Goal: Information Seeking & Learning: Learn about a topic

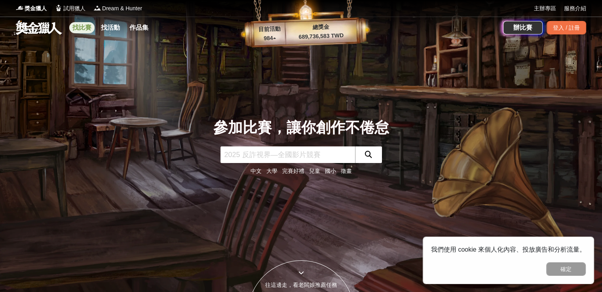
click at [76, 24] on link "找比賽" at bounding box center [81, 27] width 25 height 11
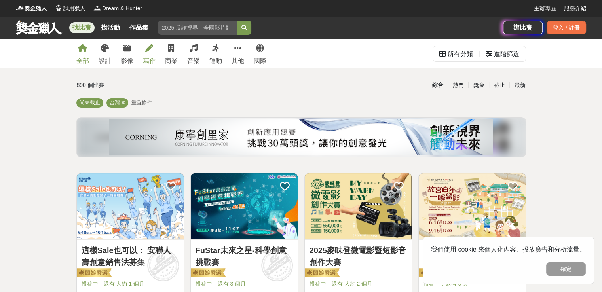
click at [148, 51] on icon at bounding box center [149, 48] width 8 height 8
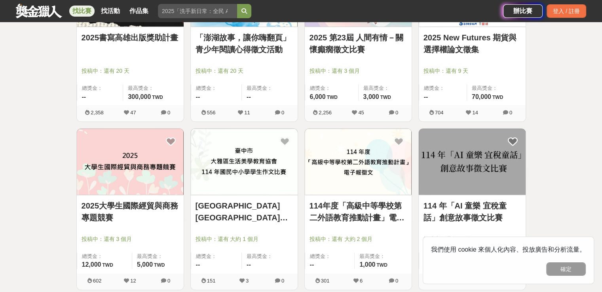
scroll to position [990, 0]
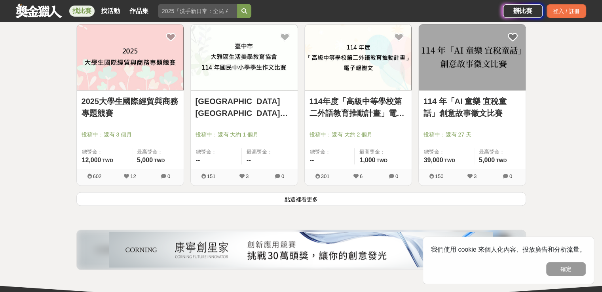
click at [280, 204] on button "點這裡看更多" at bounding box center [301, 199] width 450 height 14
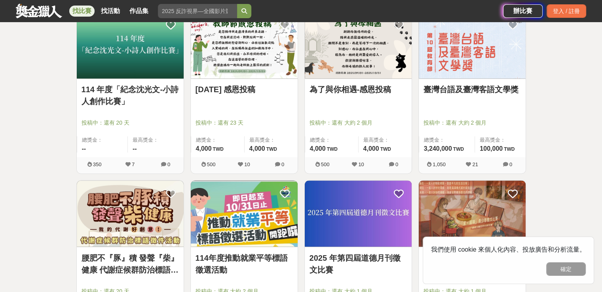
scroll to position [1347, 0]
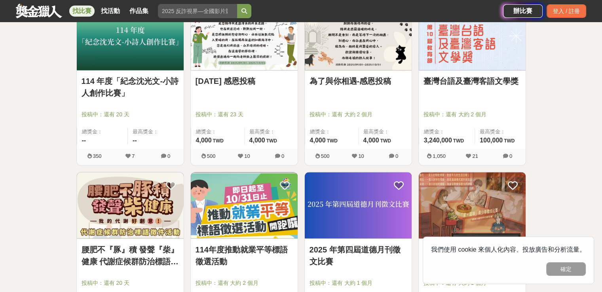
click at [240, 99] on div at bounding box center [247, 104] width 102 height 10
click at [248, 72] on div "教師節 感恩投稿 投稿中：還有 23 天 總獎金： 4,000 4,000 TWD 最高獎金： 4,000 TWD" at bounding box center [244, 110] width 107 height 78
click at [249, 80] on link "教師節 感恩投稿" at bounding box center [244, 81] width 97 height 12
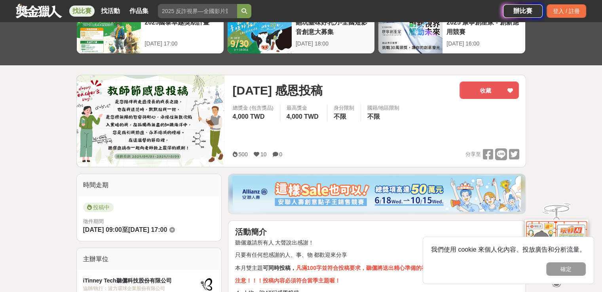
scroll to position [40, 0]
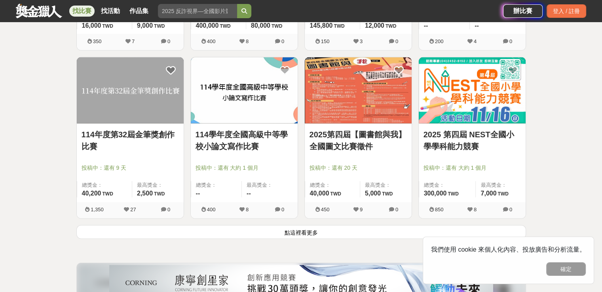
scroll to position [1980, 0]
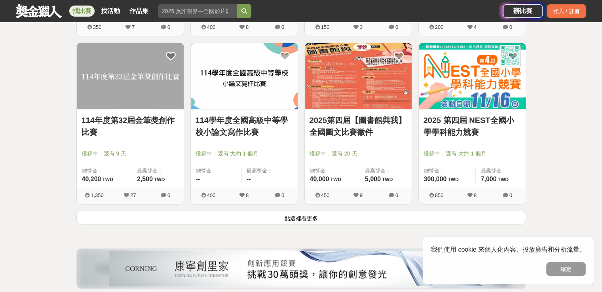
click at [282, 213] on button "點這裡看更多" at bounding box center [301, 218] width 450 height 14
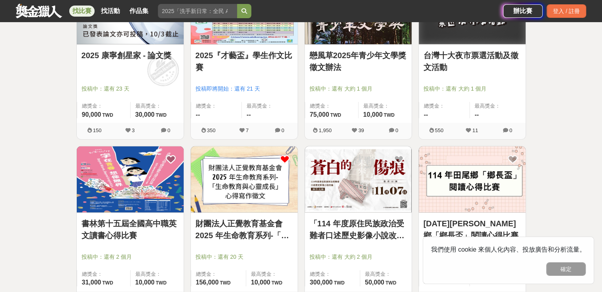
scroll to position [2218, 0]
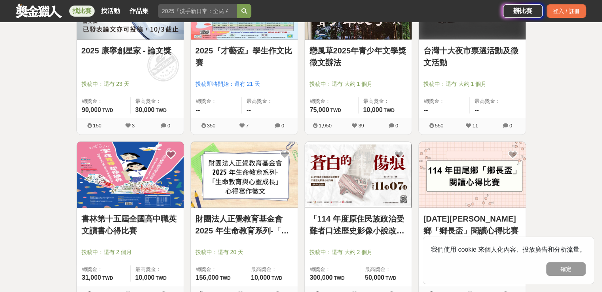
click at [224, 222] on link "財團法人正覺教育基金會 2025 年生命教育系列-「生命教育與心靈成長」心得寫作徵文" at bounding box center [244, 225] width 97 height 24
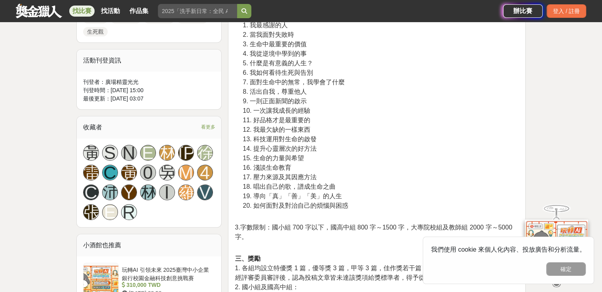
scroll to position [396, 0]
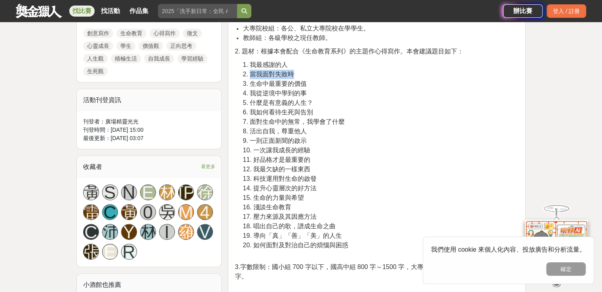
drag, startPoint x: 251, startPoint y: 73, endPoint x: 303, endPoint y: 74, distance: 52.7
click at [303, 74] on p "1. 我最感謝的人 2. 當我面對失敗時 3. 生命中最重要的價值 4. 我從逆境中學到的事 5. 什麼是有意義的人生？ 6. 我如何看待生死與告別 7. 面…" at bounding box center [381, 159] width 276 height 198
click at [311, 87] on p "1. 我最感謝的人 2. 當我面對失敗時 3. 生命中最重要的價值 4. 我從逆境中學到的事 5. 什麼是有意義的人生？ 6. 我如何看待生死與告別 7. 面…" at bounding box center [381, 159] width 276 height 198
drag, startPoint x: 251, startPoint y: 86, endPoint x: 309, endPoint y: 85, distance: 58.6
click at [309, 85] on p "1. 我最感謝的人 2. 當我面對失敗時 3. 生命中最重要的價值 4. 我從逆境中學到的事 5. 什麼是有意義的人生？ 6. 我如何看待生死與告別 7. 面…" at bounding box center [381, 159] width 276 height 198
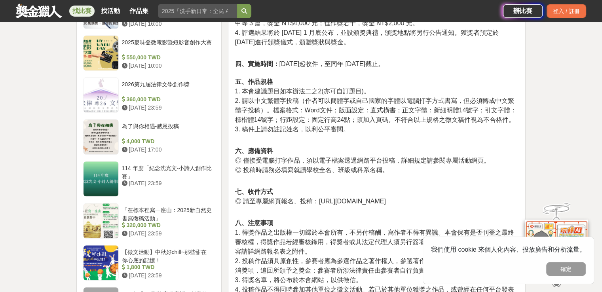
scroll to position [753, 0]
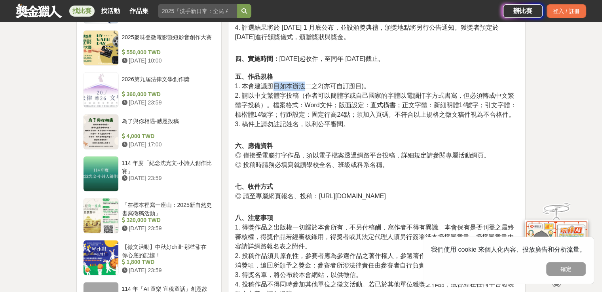
drag, startPoint x: 272, startPoint y: 87, endPoint x: 307, endPoint y: 89, distance: 35.3
click at [307, 89] on span "1. 本會建議題目如本辦法二之2(亦可自訂題目)。" at bounding box center [302, 86] width 135 height 7
click at [306, 110] on span "2. 請以中文繁體字投稿（作者可以簡體字或自己國家的字體以電腦打字方式書寫，但必須轉成中文繁體字投稿）。檔案格式：Word文件；版面設定：直式橫書；正文字體：…" at bounding box center [376, 105] width 282 height 26
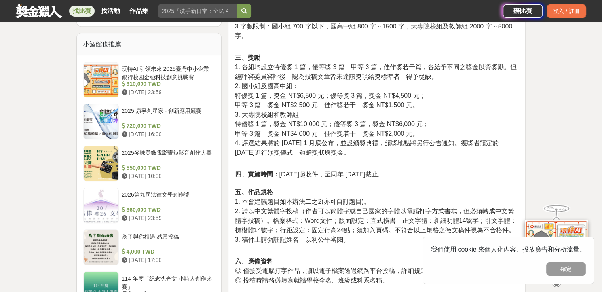
scroll to position [634, 0]
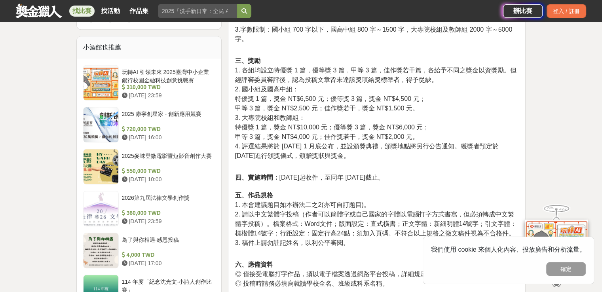
drag, startPoint x: 310, startPoint y: 145, endPoint x: 332, endPoint y: 154, distance: 23.2
click at [332, 154] on span "4. 評選結果將於 2026 年 1 月底公布，並設頒獎典禮，頒獎地點將另行公告通知。獲獎者預定於 2026 年 2 月 28 日進行頒獎儀式，頒贈獎狀與獎金。" at bounding box center [367, 151] width 264 height 16
click at [353, 207] on span "1. 本會建議題目如本辦法二之2(亦可自訂題目)。" at bounding box center [302, 205] width 135 height 7
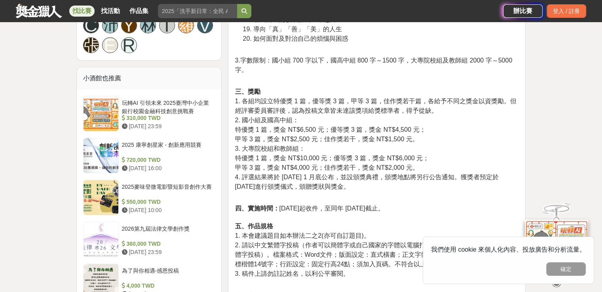
scroll to position [555, 0]
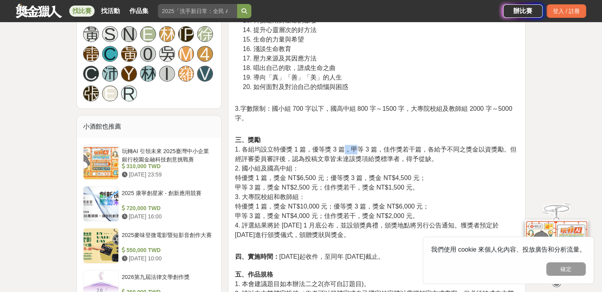
drag, startPoint x: 342, startPoint y: 152, endPoint x: 359, endPoint y: 152, distance: 17.0
click at [357, 152] on span "1. 各組均設立特優獎 1 篇，優等獎 3 篇，甲等 3 篇，佳作獎若干篇，各給予不同之獎金以資獎勵。但經評審委員審評後，認為投稿文章皆未達該獎項給獎標準者，…" at bounding box center [376, 154] width 282 height 16
click at [399, 151] on span "1. 各組均設立特優獎 1 篇，優等獎 3 篇，甲等 3 篇，佳作獎若干篇，各給予不同之獎金以資獎勵。但經評審委員審評後，認為投稿文章皆未達該獎項給獎標準者，…" at bounding box center [376, 154] width 282 height 16
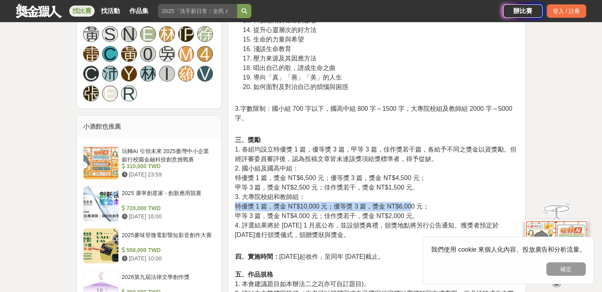
drag, startPoint x: 236, startPoint y: 206, endPoint x: 413, endPoint y: 204, distance: 176.3
click at [413, 204] on span "特優獎 1 篇，獎金 NT$10,000 元；優等獎 3 篇，獎金 NT$6,000 元；" at bounding box center [332, 206] width 194 height 7
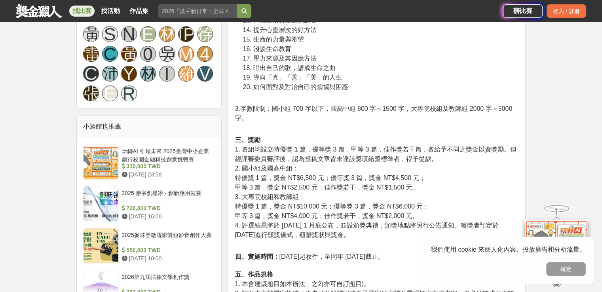
click at [444, 204] on p "三、獎勵 1. 各組均設立特優獎 1 篇，優等獎 3 篇，甲等 3 篇，佳作獎若干篇，各給予不同之獎金以資獎勵。但經評審委員審評後，認為投稿文章皆未達該獎項給…" at bounding box center [377, 191] width 284 height 113
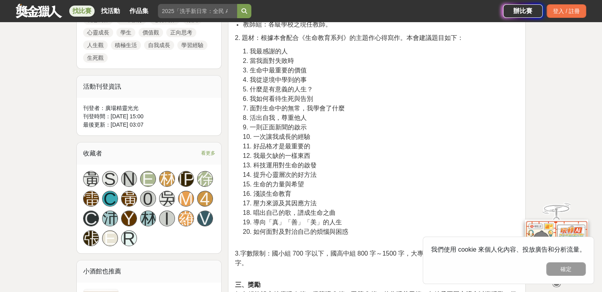
scroll to position [396, 0]
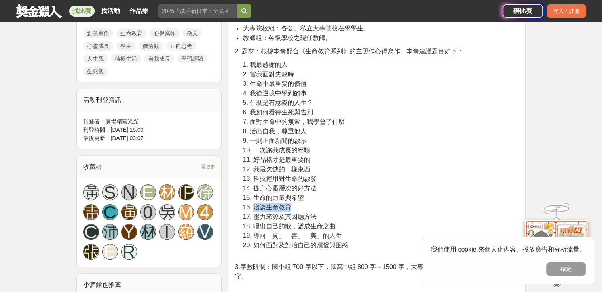
drag, startPoint x: 255, startPoint y: 204, endPoint x: 294, endPoint y: 206, distance: 38.9
click at [294, 206] on p "1. 我最感謝的人 2. 當我面對失敗時 3. 生命中最重要的價值 4. 我從逆境中學到的事 5. 什麼是有意義的人生？ 6. 我如何看待生死與告別 7. 面…" at bounding box center [381, 159] width 276 height 198
click at [303, 197] on span "15. 生命的力量與希望" at bounding box center [273, 197] width 61 height 7
drag, startPoint x: 249, startPoint y: 181, endPoint x: 315, endPoint y: 180, distance: 66.6
click at [315, 180] on span "13. 科技運用對生命的啟發" at bounding box center [280, 178] width 74 height 7
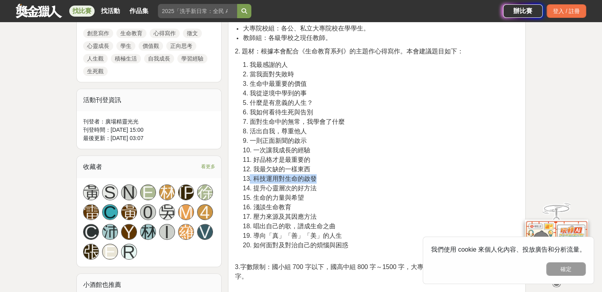
click at [347, 179] on p "1. 我最感謝的人 2. 當我面對失敗時 3. 生命中最重要的價值 4. 我從逆境中學到的事 5. 什麼是有意義的人生？ 6. 我如何看待生死與告別 7. 面…" at bounding box center [381, 159] width 276 height 198
drag, startPoint x: 255, startPoint y: 170, endPoint x: 314, endPoint y: 173, distance: 59.1
click at [314, 173] on p "1. 我最感謝的人 2. 當我面對失敗時 3. 生命中最重要的價值 4. 我從逆境中學到的事 5. 什麼是有意義的人生？ 6. 我如何看待生死與告別 7. 面…" at bounding box center [381, 159] width 276 height 198
click at [314, 175] on span "13. 科技運用對生命的啟發" at bounding box center [280, 178] width 74 height 7
drag, startPoint x: 253, startPoint y: 170, endPoint x: 323, endPoint y: 170, distance: 69.3
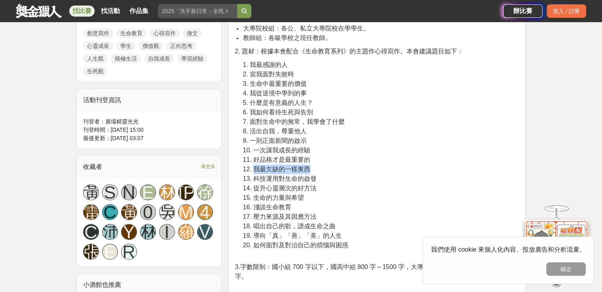
click at [323, 170] on p "1. 我最感謝的人 2. 當我面對失敗時 3. 生命中最重要的價值 4. 我從逆境中學到的事 5. 什麼是有意義的人生？ 6. 我如何看待生死與告別 7. 面…" at bounding box center [381, 159] width 276 height 198
drag, startPoint x: 273, startPoint y: 70, endPoint x: 296, endPoint y: 72, distance: 23.8
click at [296, 72] on p "1. 我最感謝的人 2. 當我面對失敗時 3. 生命中最重要的價值 4. 我從逆境中學到的事 5. 什麼是有意義的人生？ 6. 我如何看待生死與告別 7. 面…" at bounding box center [381, 159] width 276 height 198
click at [312, 80] on p "1. 我最感謝的人 2. 當我面對失敗時 3. 生命中最重要的價值 4. 我從逆境中學到的事 5. 什麼是有意義的人生？ 6. 我如何看待生死與告別 7. 面…" at bounding box center [381, 159] width 276 height 198
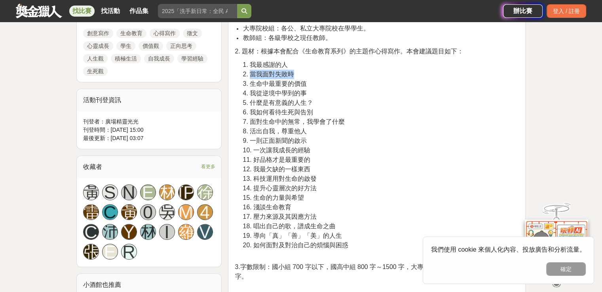
drag, startPoint x: 250, startPoint y: 77, endPoint x: 297, endPoint y: 78, distance: 47.1
click at [297, 78] on p "1. 我最感謝的人 2. 當我面對失敗時 3. 生命中最重要的價值 4. 我從逆境中學到的事 5. 什麼是有意義的人生？ 6. 我如何看待生死與告別 7. 面…" at bounding box center [381, 159] width 276 height 198
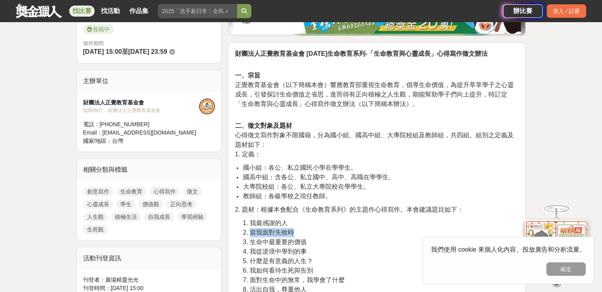
scroll to position [277, 0]
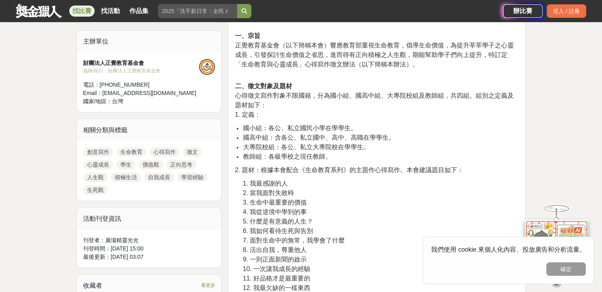
click at [314, 103] on p "二、徵文對象及題材 心得徵文寫作對象不限國籍，分為國小組、國高中組、大專院校組及教師組，共四組。組別之定義及題材如下： 1. 定義：" at bounding box center [377, 96] width 284 height 46
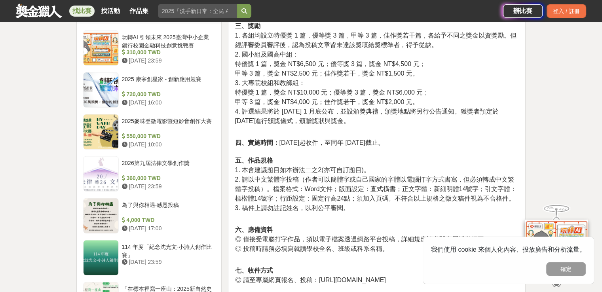
scroll to position [673, 0]
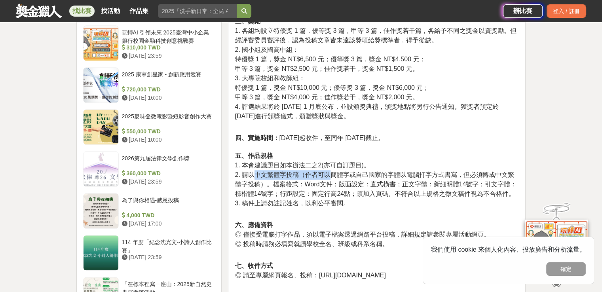
drag, startPoint x: 252, startPoint y: 178, endPoint x: 330, endPoint y: 178, distance: 77.6
click at [330, 178] on span "2. 請以中文繁體字投稿（作者可以簡體字或自己國家的字體以電腦打字方式書寫，但必須轉成中文繁體字投稿）。檔案格式：Word文件；版面設定：直式橫書；正文字體：…" at bounding box center [376, 185] width 282 height 26
click at [342, 178] on span "2. 請以中文繁體字投稿（作者可以簡體字或自己國家的字體以電腦打字方式書寫，但必須轉成中文繁體字投稿）。檔案格式：Word文件；版面設定：直式橫書；正文字體：…" at bounding box center [376, 185] width 282 height 26
drag, startPoint x: 330, startPoint y: 177, endPoint x: 364, endPoint y: 177, distance: 34.1
click at [364, 177] on span "2. 請以中文繁體字投稿（作者可以簡體字或自己國家的字體以電腦打字方式書寫，但必須轉成中文繁體字投稿）。檔案格式：Word文件；版面設定：直式橫書；正文字體：…" at bounding box center [376, 185] width 282 height 26
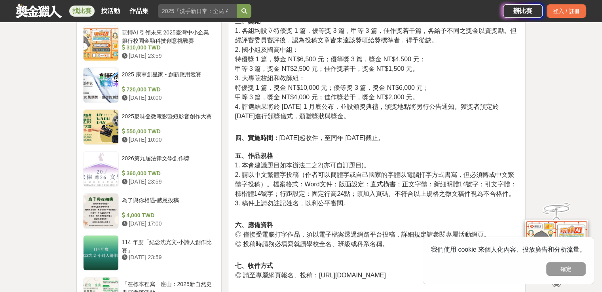
click at [377, 169] on p "四、實施時間： 2025 年 7 月 1 日起收件，至同年 9 月 30 日截止。 五、作品規格 1. 本會建議題目如本辦法二之2(亦可自訂題目)。 2. 請…" at bounding box center [377, 174] width 284 height 83
drag, startPoint x: 304, startPoint y: 178, endPoint x: 501, endPoint y: 176, distance: 196.9
click at [501, 176] on span "2. 請以中文繁體字投稿（作者可以簡體字或自己國家的字體以電腦打字方式書寫，但必須轉成中文繁體字投稿）。檔案格式：Word文件；版面設定：直式橫書；正文字體：…" at bounding box center [376, 185] width 282 height 26
click at [275, 194] on span "2. 請以中文繁體字投稿（作者可以簡體字或自己國家的字體以電腦打字方式書寫，但必須轉成中文繁體字投稿）。檔案格式：Word文件；版面設定：直式橫書；正文字體：…" at bounding box center [376, 185] width 282 height 26
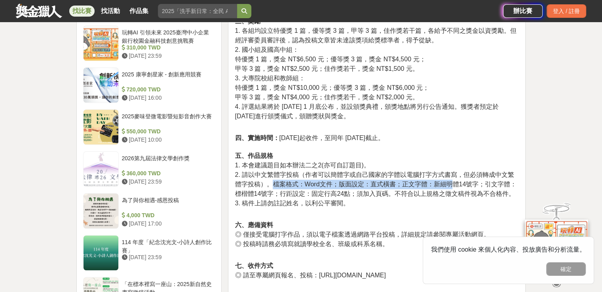
drag, startPoint x: 271, startPoint y: 188, endPoint x: 447, endPoint y: 181, distance: 176.8
click at [447, 181] on span "2. 請以中文繁體字投稿（作者可以簡體字或自己國家的字體以電腦打字方式書寫，但必須轉成中文繁體字投稿）。檔案格式：Word文件；版面設定：直式橫書；正文字體：…" at bounding box center [376, 185] width 282 height 26
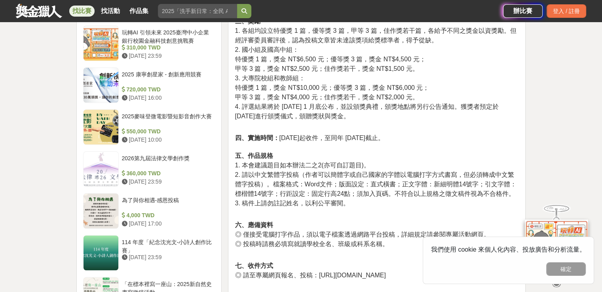
click at [450, 195] on span "2. 請以中文繁體字投稿（作者可以簡體字或自己國家的字體以電腦打字方式書寫，但必須轉成中文繁體字投稿）。檔案格式：Word文件；版面設定：直式橫書；正文字體：…" at bounding box center [376, 185] width 282 height 26
drag, startPoint x: 391, startPoint y: 186, endPoint x: 455, endPoint y: 186, distance: 63.4
click at [455, 186] on span "2. 請以中文繁體字投稿（作者可以簡體字或自己國家的字體以電腦打字方式書寫，但必須轉成中文繁體字投稿）。檔案格式：Word文件；版面設定：直式橫書；正文字體：…" at bounding box center [376, 185] width 282 height 26
click at [443, 204] on p "四、實施時間： 2025 年 7 月 1 日起收件，至同年 9 月 30 日截止。 五、作品規格 1. 本會建議題目如本辦法二之2(亦可自訂題目)。 2. 請…" at bounding box center [377, 174] width 284 height 83
drag, startPoint x: 428, startPoint y: 184, endPoint x: 512, endPoint y: 183, distance: 84.0
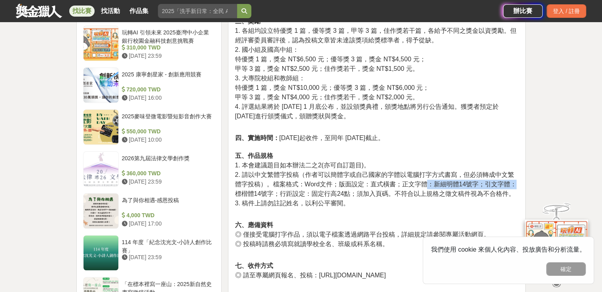
click at [512, 183] on span "2. 請以中文繁體字投稿（作者可以簡體字或自己國家的字體以電腦打字方式書寫，但必須轉成中文繁體字投稿）。檔案格式：Word文件；版面設定：直式橫書；正文字體：…" at bounding box center [376, 185] width 282 height 26
click at [297, 187] on span "2. 請以中文繁體字投稿（作者可以簡體字或自己國家的字體以電腦打字方式書寫，但必須轉成中文繁體字投稿）。檔案格式：Word文件；版面設定：直式橫書；正文字體：…" at bounding box center [376, 185] width 282 height 26
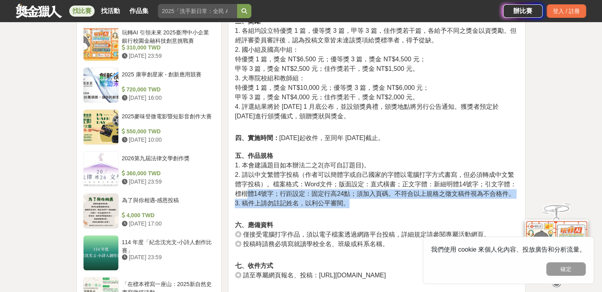
drag, startPoint x: 245, startPoint y: 197, endPoint x: 487, endPoint y: 199, distance: 242.0
click at [487, 199] on p "四、實施時間： 2025 年 7 月 1 日起收件，至同年 9 月 30 日截止。 五、作品規格 1. 本會建議題目如本辦法二之2(亦可自訂題目)。 2. 請…" at bounding box center [377, 174] width 284 height 83
click at [369, 207] on p "四、實施時間： 2025 年 7 月 1 日起收件，至同年 9 月 30 日截止。 五、作品規格 1. 本會建議題目如本辦法二之2(亦可自訂題目)。 2. 請…" at bounding box center [377, 174] width 284 height 83
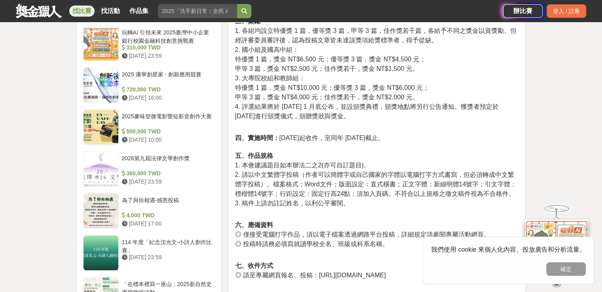
scroll to position [753, 0]
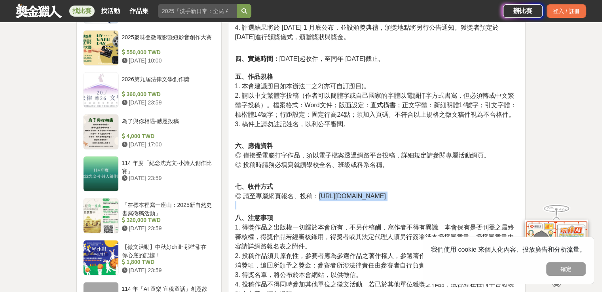
drag, startPoint x: 318, startPoint y: 197, endPoint x: 513, endPoint y: 202, distance: 195.7
click at [513, 202] on p "七、收件方式 ◎ 請至專屬網頁報名、投稿：https://www.teachercamp.enlighten.org.tw/callforessay/" at bounding box center [377, 195] width 284 height 27
copy p "https://www.teachercamp.enlighten.org.tw/callforessay/"
click at [287, 130] on p "四、實施時間： 2025 年 7 月 1 日起收件，至同年 9 月 30 日截止。 五、作品規格 1. 本會建議題目如本辦法二之2(亦可自訂題目)。 2. 請…" at bounding box center [377, 95] width 284 height 83
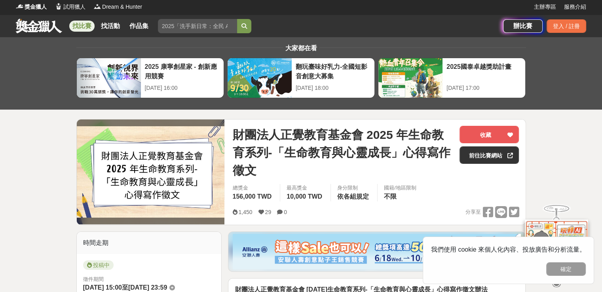
scroll to position [0, 0]
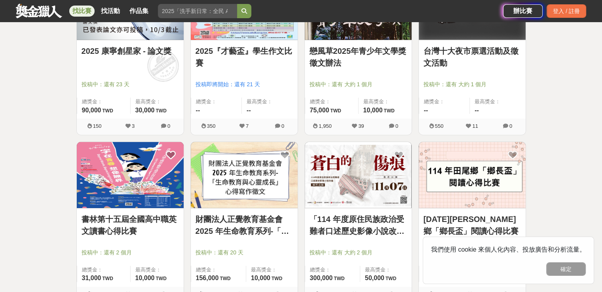
scroll to position [2218, 0]
click at [269, 205] on img at bounding box center [244, 175] width 107 height 66
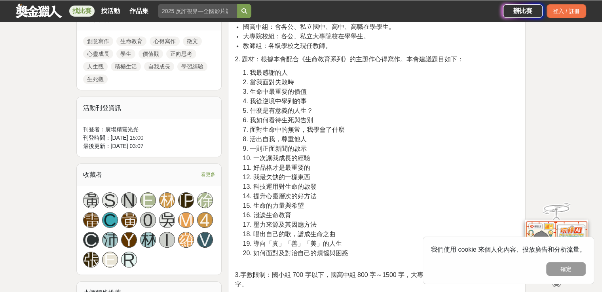
scroll to position [396, 0]
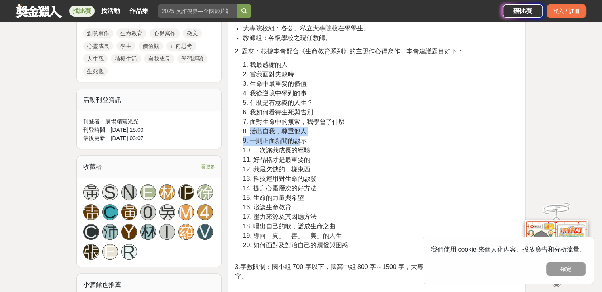
drag, startPoint x: 253, startPoint y: 136, endPoint x: 298, endPoint y: 142, distance: 45.5
click at [298, 142] on span "9. 一則正面新聞的啟示" at bounding box center [275, 140] width 64 height 7
click at [329, 152] on p "1. 我最感謝的人 2. 當我面對失敗時 3. 生命中最重要的價值 4. 我從逆境中學到的事 5. 什麼是有意義的人生？ 6. 我如何看待生死與告別 7. 面…" at bounding box center [381, 159] width 276 height 198
drag, startPoint x: 257, startPoint y: 151, endPoint x: 326, endPoint y: 154, distance: 68.6
click at [325, 154] on p "1. 我最感謝的人 2. 當我面對失敗時 3. 生命中最重要的價值 4. 我從逆境中學到的事 5. 什麼是有意義的人生？ 6. 我如何看待生死與告別 7. 面…" at bounding box center [381, 159] width 276 height 198
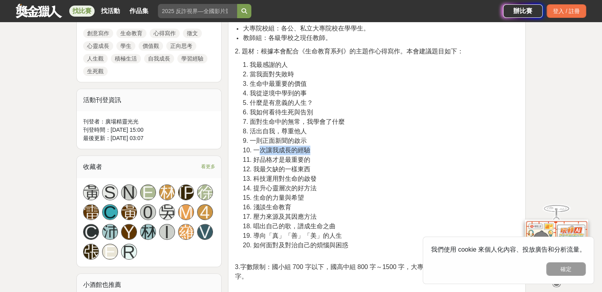
click at [326, 154] on p "1. 我最感謝的人 2. 當我面對失敗時 3. 生命中最重要的價值 4. 我從逆境中學到的事 5. 什麼是有意義的人生？ 6. 我如何看待生死與告別 7. 面…" at bounding box center [381, 159] width 276 height 198
drag, startPoint x: 251, startPoint y: 101, endPoint x: 374, endPoint y: 97, distance: 123.2
click at [374, 97] on p "1. 我最感謝的人 2. 當我面對失敗時 3. 生命中最重要的價值 4. 我從逆境中學到的事 5. 什麼是有意義的人生？ 6. 我如何看待生死與告別 7. 面…" at bounding box center [381, 159] width 276 height 198
click at [285, 101] on span "5. 什麼是有意義的人生？" at bounding box center [278, 102] width 71 height 7
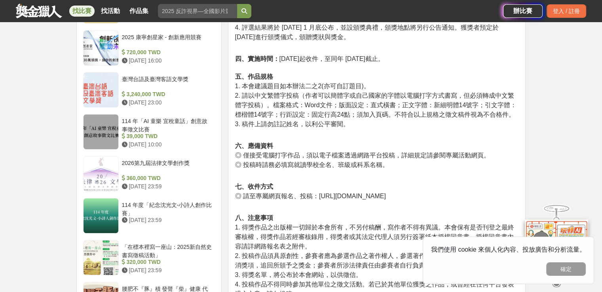
scroll to position [951, 0]
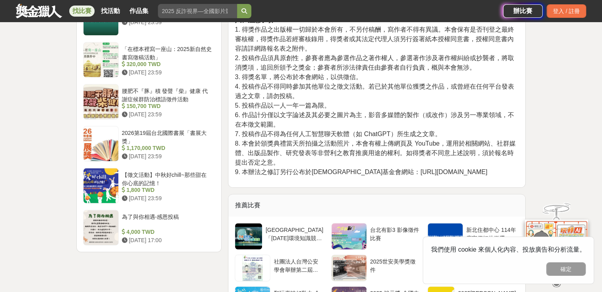
click at [397, 171] on span "9. 本辦法之修訂另行公布於正覺教育基金會網站：http://foundation.enlighten.org.tw/" at bounding box center [361, 172] width 253 height 7
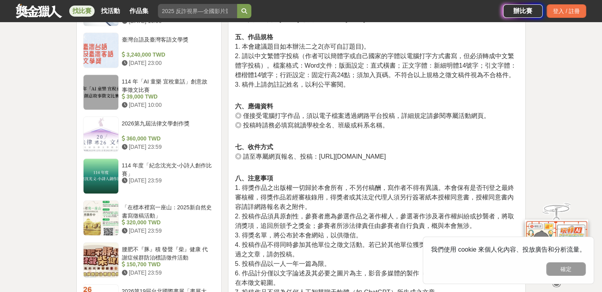
drag, startPoint x: 318, startPoint y: 156, endPoint x: 523, endPoint y: 161, distance: 204.4
copy span "https://www.teachercamp.enlighten.org.tw/callforessay/"
click at [325, 175] on p "八、注意事項 1. 得獎作品之出版權一切歸於本會所有，不另付稿酬，寫作者不得有異議。本會保有是否刊登之最終審核權，得獎作品若經審核錄用，得獎者或其法定代理人須…" at bounding box center [377, 255] width 284 height 162
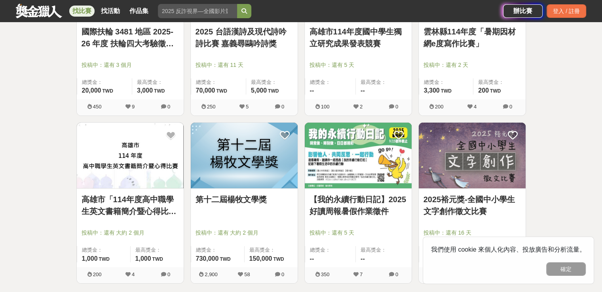
scroll to position [2614, 0]
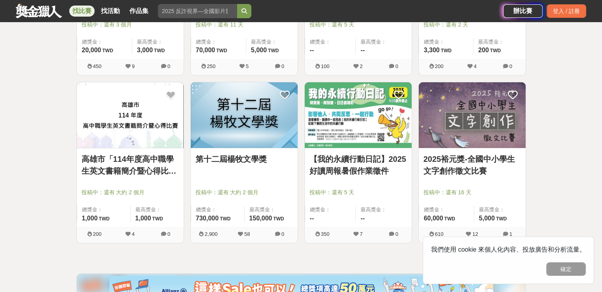
click at [242, 166] on div "第十二屆楊牧文學獎" at bounding box center [244, 163] width 97 height 21
click at [227, 153] on link "第十二屆楊牧文學獎" at bounding box center [244, 159] width 97 height 12
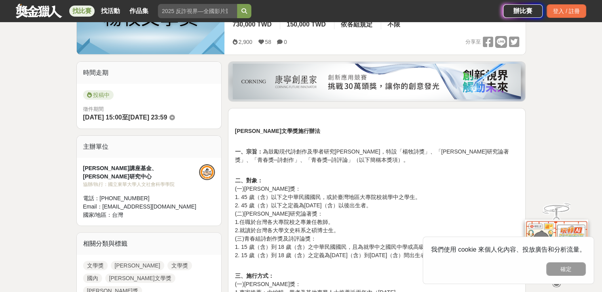
scroll to position [198, 0]
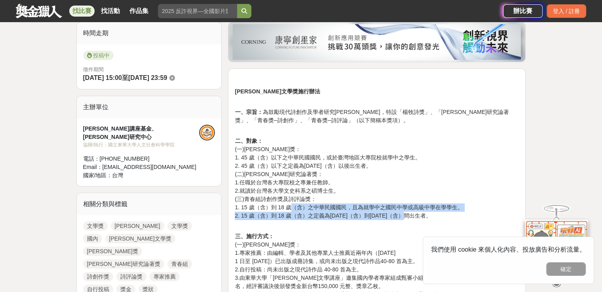
drag, startPoint x: 293, startPoint y: 207, endPoint x: 405, endPoint y: 212, distance: 112.2
click at [405, 212] on p "二、對象： (一)楊牧詩獎： 1. 45 歲（含）以下之中華民國國民，或於臺灣地區大專院校就學中之學生。 2. 45 歲（含）以下之定義為西元 1980年（含…" at bounding box center [377, 182] width 284 height 91
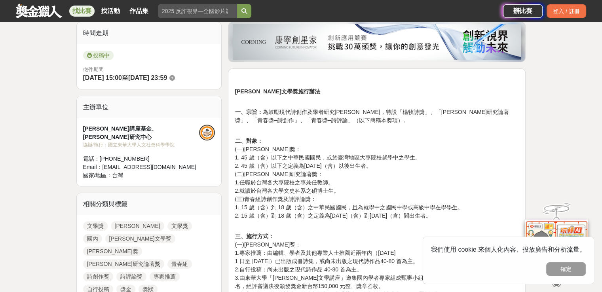
click at [429, 191] on p "二、對象： (一)楊牧詩獎： 1. 45 歲（含）以下之中華民國國民，或於臺灣地區大專院校就學中之學生。 2. 45 歲（含）以下之定義為西元 1980年（含…" at bounding box center [377, 182] width 284 height 91
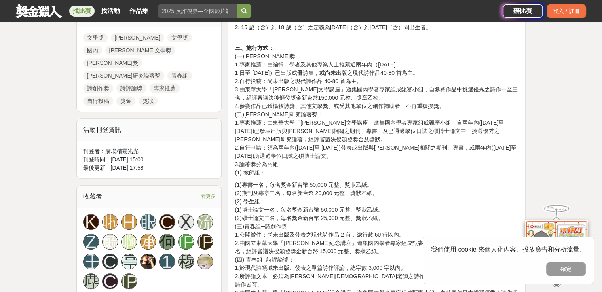
scroll to position [436, 0]
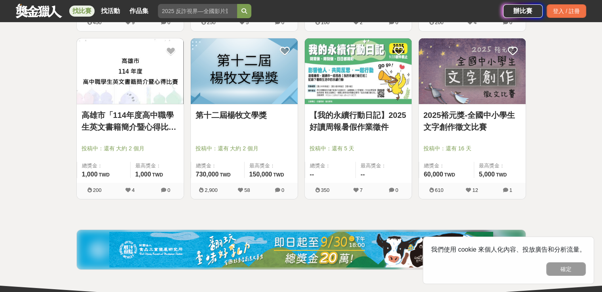
scroll to position [2693, 0]
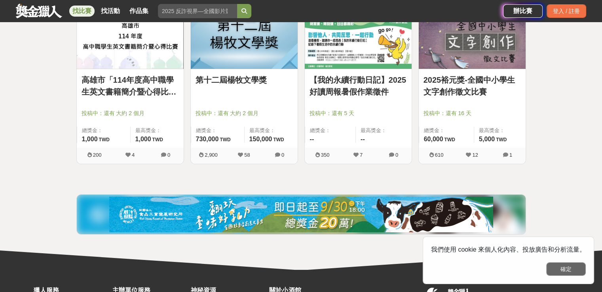
click at [567, 268] on button "確定" at bounding box center [567, 269] width 40 height 13
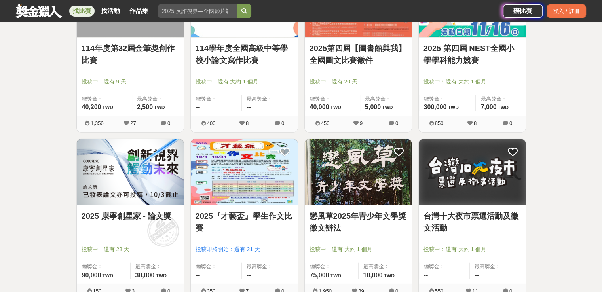
scroll to position [2099, 0]
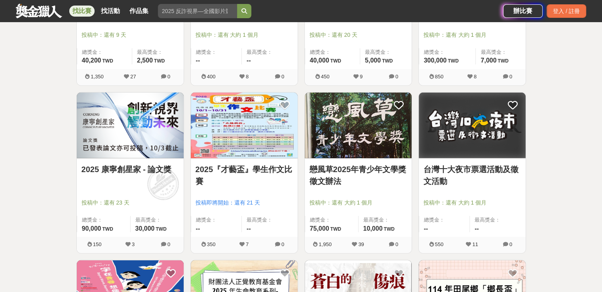
click at [387, 151] on img at bounding box center [358, 126] width 107 height 66
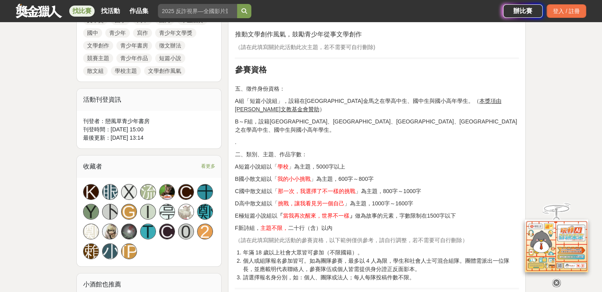
scroll to position [475, 0]
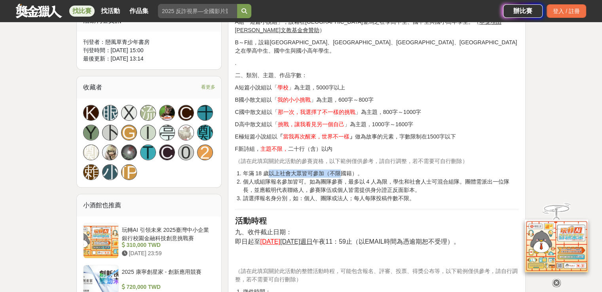
drag, startPoint x: 268, startPoint y: 156, endPoint x: 343, endPoint y: 156, distance: 74.9
click at [343, 170] on li "年滿 18 歲以上社會大眾皆可參加（不限國籍）。" at bounding box center [381, 174] width 276 height 8
click at [373, 178] on li "個人或組隊報名參加皆可。如為團隊參賽，最多以 4 人為限，學生和社會人士可混合組隊。團體需派出一位隊長，並應載明代表聯絡人，參賽隊伍或個人皆需提供身分證正反面…" at bounding box center [381, 186] width 276 height 17
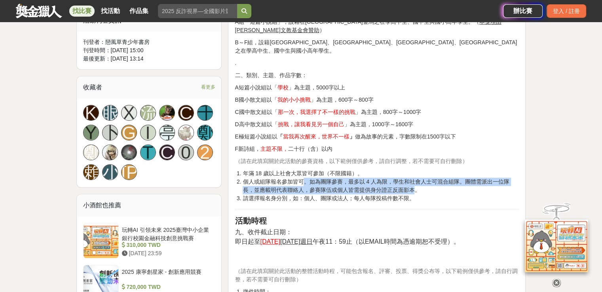
drag, startPoint x: 305, startPoint y: 166, endPoint x: 415, endPoint y: 175, distance: 110.5
click at [415, 178] on li "個人或組隊報名參加皆可。如為團隊參賽，最多以 4 人為限，學生和社會人士可混合組隊。團體需派出一位隊長，並應載明代表聯絡人，參賽隊伍或個人皆需提供身分證正反面…" at bounding box center [381, 186] width 276 height 17
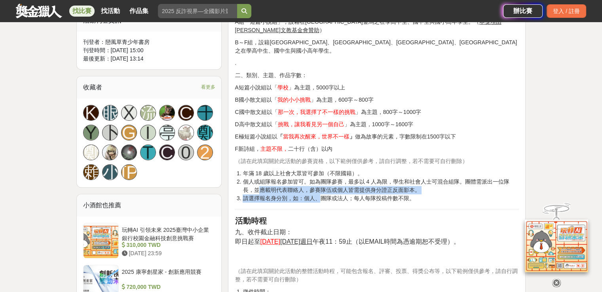
drag, startPoint x: 260, startPoint y: 172, endPoint x: 320, endPoint y: 179, distance: 60.1
click at [320, 179] on ol "年滿 18 歲以上社會大眾皆可參加（不限國籍）。 個人或組隊報名參加皆可。如為團隊參賽，最多以 4 人為限，學生和社會人士可混合組隊。團體需派出一位隊長，並應…" at bounding box center [377, 186] width 284 height 33
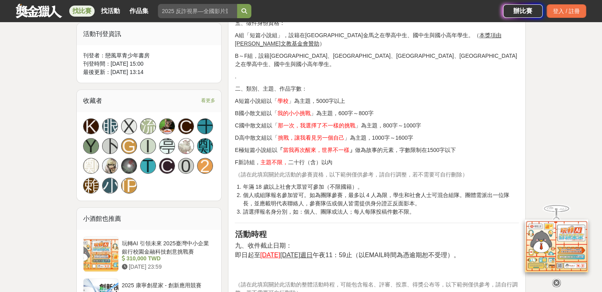
scroll to position [396, 0]
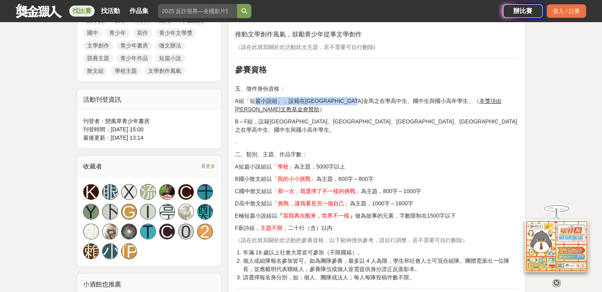
drag, startPoint x: 256, startPoint y: 102, endPoint x: 383, endPoint y: 97, distance: 127.2
click at [383, 97] on p "A組「短篇小說組」，設籍在台澎金馬之在學高中生、國中生與國小高年學生。（ 本獎項由吳育南文教基金會贊助 ）" at bounding box center [377, 105] width 284 height 17
click at [397, 151] on p "二、類別、主題、作品字數：" at bounding box center [377, 155] width 284 height 8
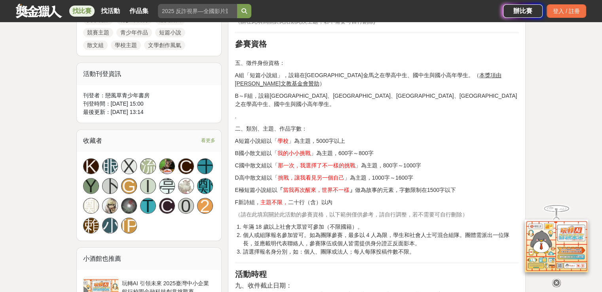
scroll to position [436, 0]
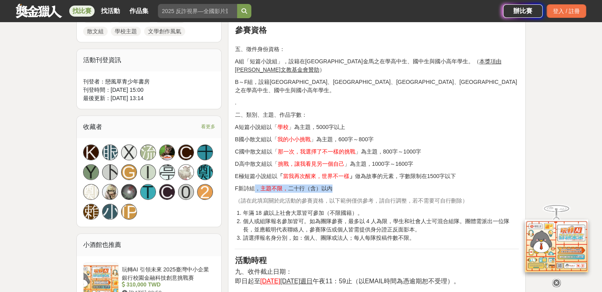
drag, startPoint x: 252, startPoint y: 172, endPoint x: 334, endPoint y: 171, distance: 82.0
click at [334, 185] on p "F新詩組， 主題不限， 二十行（含）以內" at bounding box center [377, 189] width 284 height 8
click at [351, 185] on p "F新詩組， 主題不限， 二十行（含）以內" at bounding box center [377, 189] width 284 height 8
click at [368, 172] on p "E極短篇小說組以 「 當我再次醒來，世界不一樣 」 做為故事的元素，字數限制在1500字以下" at bounding box center [377, 176] width 284 height 8
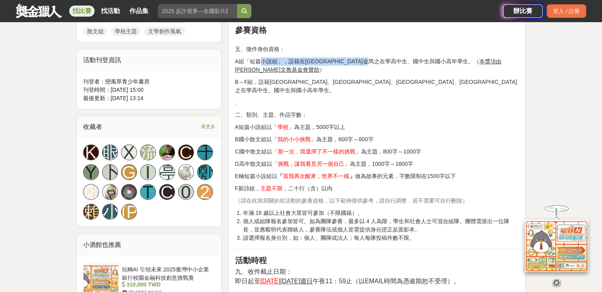
drag, startPoint x: 258, startPoint y: 62, endPoint x: 401, endPoint y: 65, distance: 143.0
click at [401, 65] on p "A組「短篇小說組」，設籍在台澎金馬之在學高中生、國中生與國小高年學生。（ 本獎項由吳育南文教基金會贊助 ）" at bounding box center [377, 65] width 284 height 17
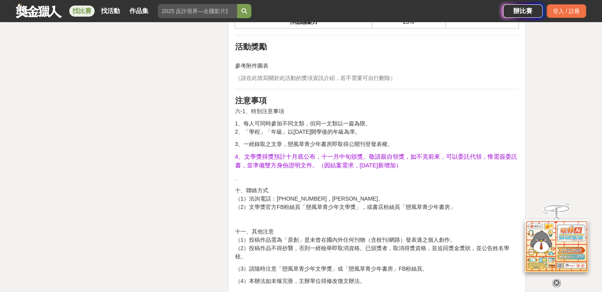
scroll to position [1228, 0]
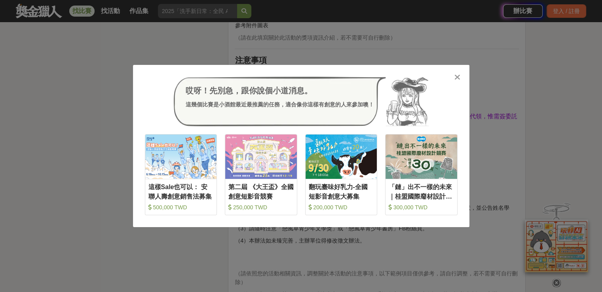
click at [459, 80] on icon at bounding box center [458, 77] width 6 height 8
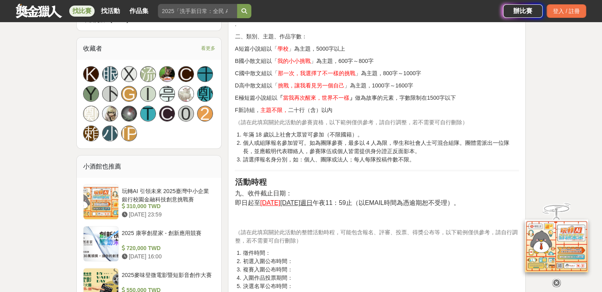
scroll to position [515, 0]
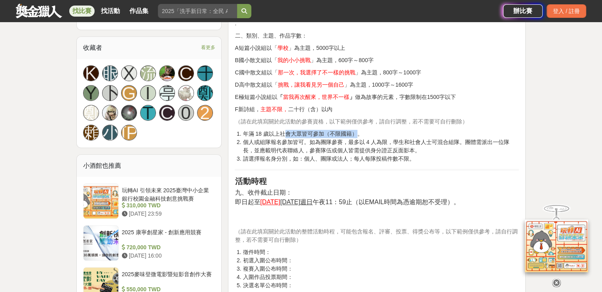
drag, startPoint x: 282, startPoint y: 119, endPoint x: 355, endPoint y: 117, distance: 72.9
click at [355, 130] on li "年滿 18 歲以上社會大眾皆可參加（不限國籍）。" at bounding box center [381, 134] width 276 height 8
click at [372, 155] on li "請選擇報名身分別，如：個人、團隊或法人；每人每隊投稿件數不限。" at bounding box center [381, 159] width 276 height 8
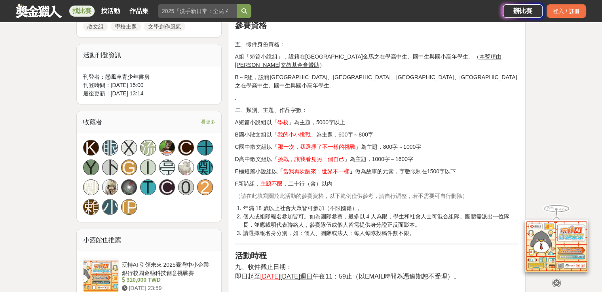
scroll to position [436, 0]
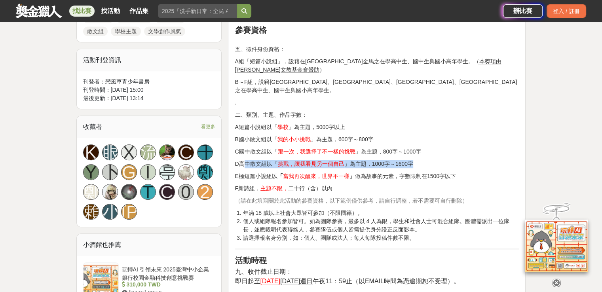
drag, startPoint x: 242, startPoint y: 148, endPoint x: 423, endPoint y: 149, distance: 180.6
click at [423, 160] on p "D高中散文組以「 挑戰，讓我看見另一個自己 」為主題，1000字～1600字" at bounding box center [377, 164] width 284 height 8
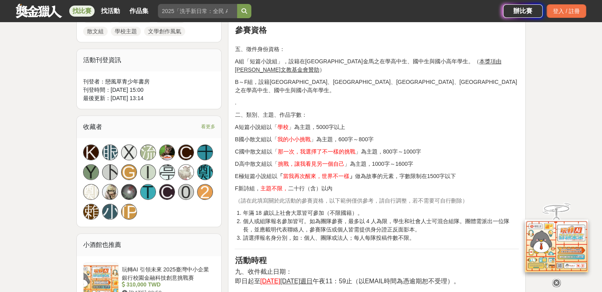
click at [432, 172] on p "E極短篇小說組以 「 當我再次醒來，世界不一樣 」 做為故事的元素，字數限制在1500字以下" at bounding box center [377, 176] width 284 height 8
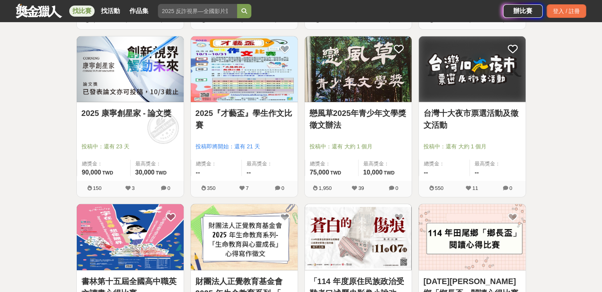
scroll to position [2297, 0]
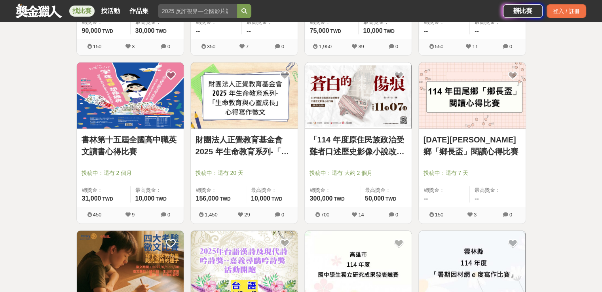
click at [273, 118] on img at bounding box center [244, 96] width 107 height 66
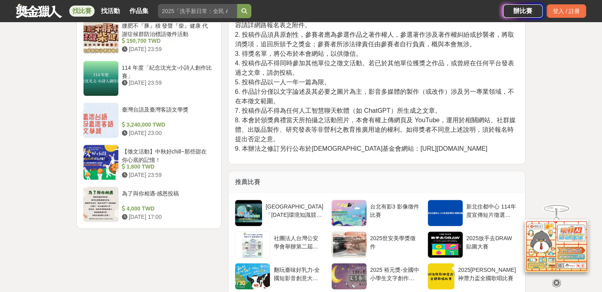
scroll to position [990, 0]
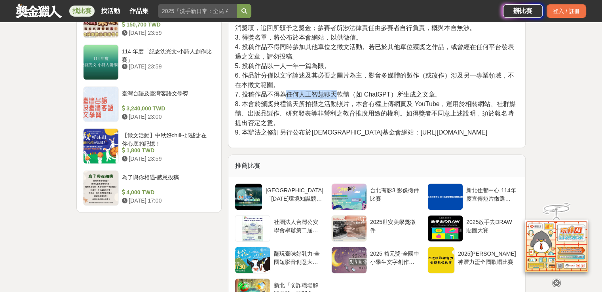
drag, startPoint x: 286, startPoint y: 97, endPoint x: 337, endPoint y: 96, distance: 51.1
click at [337, 96] on span "7. 投稿作品不得為任何人工智慧聊天軟體（如 ChatGPT）所生成之文章。" at bounding box center [338, 94] width 206 height 7
click at [326, 105] on span "8. 本會於頒獎典禮當天所拍攝之活動照片，本會有權上傳網頁及 YouTube，運用於相關網站、社群媒體、出版品製作、研究發表等非營利之教育推廣用途的權利。如得…" at bounding box center [375, 114] width 281 height 26
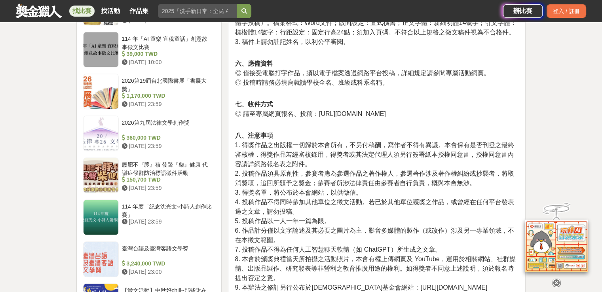
scroll to position [792, 0]
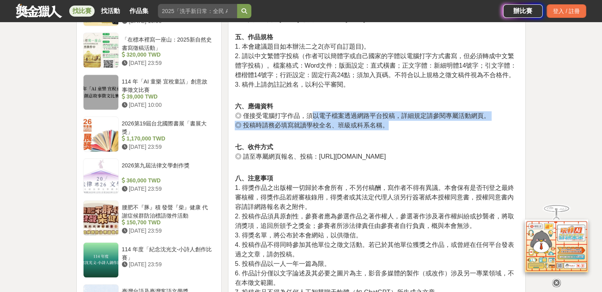
drag, startPoint x: 311, startPoint y: 111, endPoint x: 473, endPoint y: 125, distance: 162.6
click at [473, 125] on p "六、應備資料 ◎ 僅接受電腦打字作品，須以電子檔案透過網路平台投稿，詳細規定請參閱專屬活動網頁。 ◎ 投稿時請務必填寫就讀學校全名、班級或科系名稱。" at bounding box center [377, 120] width 284 height 37
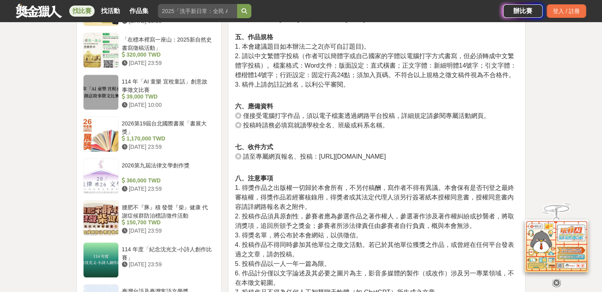
click at [467, 130] on p "六、應備資料 ◎ 僅接受電腦打字作品，須以電子檔案透過網路平台投稿，詳細規定請參閱專屬活動網頁。 ◎ 投稿時請務必填寫就讀學校全名、班級或科系名稱。" at bounding box center [377, 120] width 284 height 37
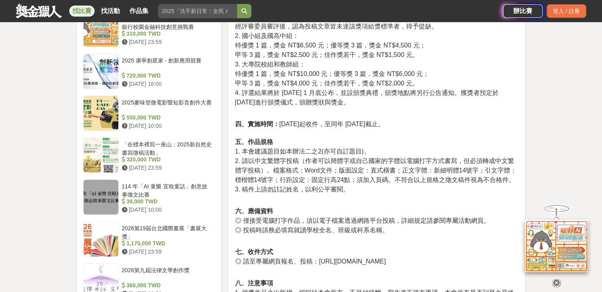
scroll to position [673, 0]
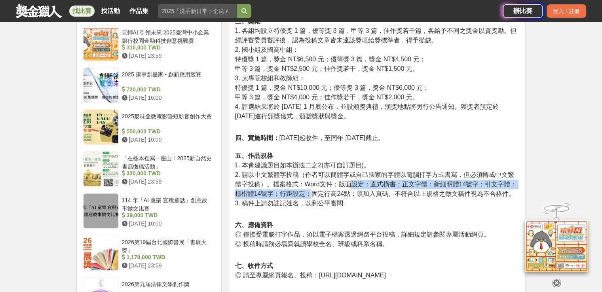
drag, startPoint x: 309, startPoint y: 192, endPoint x: 349, endPoint y: 187, distance: 39.5
click at [349, 187] on span "2. 請以中文繁體字投稿（作者可以簡體字或自己國家的字體以電腦打字方式書寫，但必須轉成中文繁體字投稿）。檔案格式：Word文件；版面設定：直式橫書；正文字體：…" at bounding box center [376, 185] width 282 height 26
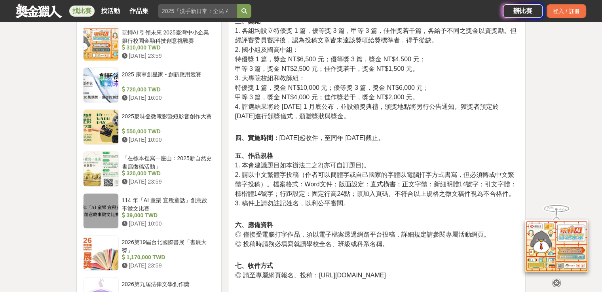
click at [347, 200] on span "3. 稿件上請勿註記姓名，以利公平審閱。" at bounding box center [292, 203] width 115 height 7
drag, startPoint x: 319, startPoint y: 193, endPoint x: 398, endPoint y: 194, distance: 78.8
click at [398, 194] on span "2. 請以中文繁體字投稿（作者可以簡體字或自己國家的字體以電腦打字方式書寫，但必須轉成中文繁體字投稿）。檔案格式：Word文件；版面設定：直式橫書；正文字體：…" at bounding box center [376, 185] width 282 height 26
click at [396, 213] on p "四、實施時間： 2025 年 7 月 1 日起收件，至同年 9 月 30 日截止。 五、作品規格 1. 本會建議題目如本辦法二之2(亦可自訂題目)。 2. 請…" at bounding box center [377, 174] width 284 height 83
drag, startPoint x: 336, startPoint y: 185, endPoint x: 422, endPoint y: 185, distance: 86.0
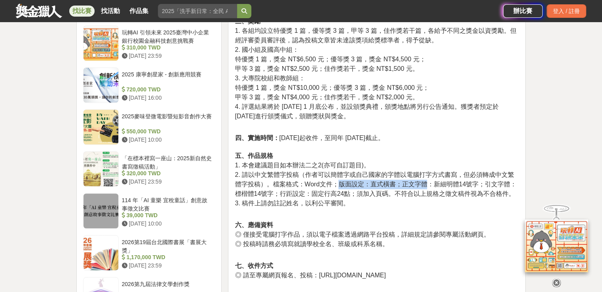
click at [422, 185] on span "2. 請以中文繁體字投稿（作者可以簡體字或自己國家的字體以電腦打字方式書寫，但必須轉成中文繁體字投稿）。檔案格式：Word文件；版面設定：直式橫書；正文字體：…" at bounding box center [376, 185] width 282 height 26
click at [419, 204] on p "四、實施時間： 2025 年 7 月 1 日起收件，至同年 9 月 30 日截止。 五、作品規格 1. 本會建議題目如本辦法二之2(亦可自訂題目)。 2. 請…" at bounding box center [377, 174] width 284 height 83
drag, startPoint x: 285, startPoint y: 184, endPoint x: 320, endPoint y: 187, distance: 35.3
click at [320, 187] on span "2. 請以中文繁體字投稿（作者可以簡體字或自己國家的字體以電腦打字方式書寫，但必須轉成中文繁體字投稿）。檔案格式：Word文件；版面設定：直式橫書；正文字體：…" at bounding box center [376, 185] width 282 height 26
click at [326, 197] on span "2. 請以中文繁體字投稿（作者可以簡體字或自己國家的字體以電腦打字方式書寫，但必須轉成中文繁體字投稿）。檔案格式：Word文件；版面設定：直式橫書；正文字體：…" at bounding box center [376, 185] width 282 height 26
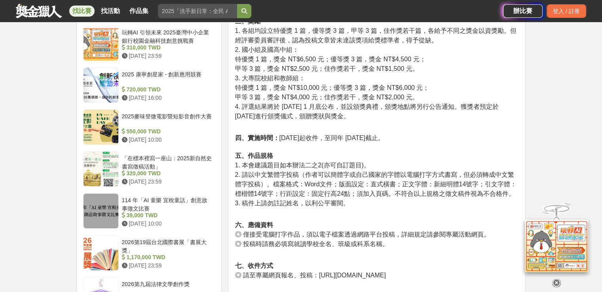
click at [314, 197] on span "2. 請以中文繁體字投稿（作者可以簡體字或自己國家的字體以電腦打字方式書寫，但必須轉成中文繁體字投稿）。檔案格式：Word文件；版面設定：直式橫書；正文字體：…" at bounding box center [376, 185] width 282 height 26
drag, startPoint x: 361, startPoint y: 196, endPoint x: 395, endPoint y: 195, distance: 34.1
click at [395, 195] on span "2. 請以中文繁體字投稿（作者可以簡體字或自己國家的字體以電腦打字方式書寫，但必須轉成中文繁體字投稿）。檔案格式：Word文件；版面設定：直式橫書；正文字體：…" at bounding box center [376, 185] width 282 height 26
click at [427, 196] on span "2. 請以中文繁體字投稿（作者可以簡體字或自己國家的字體以電腦打字方式書寫，但必須轉成中文繁體字投稿）。檔案格式：Word文件；版面設定：直式橫書；正文字體：…" at bounding box center [376, 185] width 282 height 26
drag, startPoint x: 325, startPoint y: 175, endPoint x: 486, endPoint y: 175, distance: 160.8
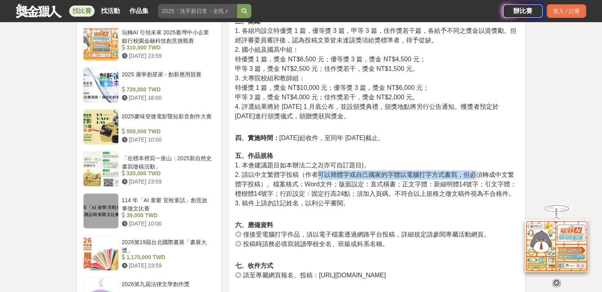
click at [480, 176] on span "2. 請以中文繁體字投稿（作者可以簡體字或自己國家的字體以電腦打字方式書寫，但必須轉成中文繁體字投稿）。檔案格式：Word文件；版面設定：直式橫書；正文字體：…" at bounding box center [376, 185] width 282 height 26
click at [469, 206] on p "四、實施時間： 2025 年 7 月 1 日起收件，至同年 9 月 30 日截止。 五、作品規格 1. 本會建議題目如本辦法二之2(亦可自訂題目)。 2. 請…" at bounding box center [377, 174] width 284 height 83
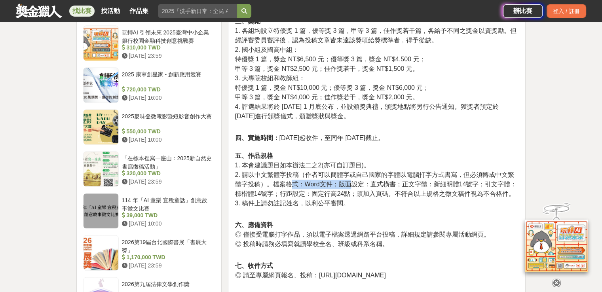
drag, startPoint x: 288, startPoint y: 187, endPoint x: 349, endPoint y: 187, distance: 60.2
click at [349, 187] on span "2. 請以中文繁體字投稿（作者可以簡體字或自己國家的字體以電腦打字方式書寫，但必須轉成中文繁體字投稿）。檔案格式：Word文件；版面設定：直式橫書；正文字體：…" at bounding box center [376, 185] width 282 height 26
click at [383, 196] on span "2. 請以中文繁體字投稿（作者可以簡體字或自己國家的字體以電腦打字方式書寫，但必須轉成中文繁體字投稿）。檔案格式：Word文件；版面設定：直式橫書；正文字體：…" at bounding box center [376, 185] width 282 height 26
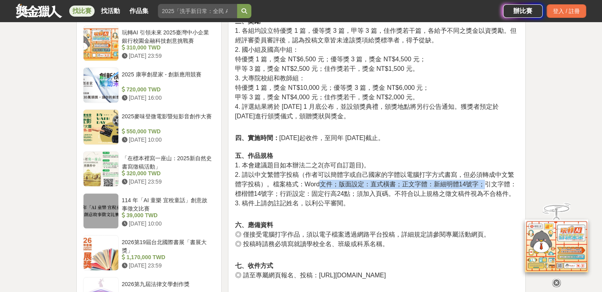
drag, startPoint x: 320, startPoint y: 187, endPoint x: 481, endPoint y: 185, distance: 160.8
click at [481, 185] on span "2. 請以中文繁體字投稿（作者可以簡體字或自己國家的字體以電腦打字方式書寫，但必須轉成中文繁體字投稿）。檔案格式：Word文件；版面設定：直式橫書；正文字體：…" at bounding box center [376, 185] width 282 height 26
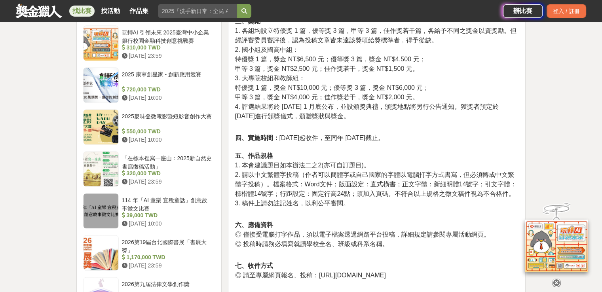
click at [491, 188] on span "2. 請以中文繁體字投稿（作者可以簡體字或自己國家的字體以電腦打字方式書寫，但必須轉成中文繁體字投稿）。檔案格式：Word文件；版面設定：直式橫書；正文字體：…" at bounding box center [376, 185] width 282 height 26
drag, startPoint x: 485, startPoint y: 187, endPoint x: 494, endPoint y: 189, distance: 9.2
click at [494, 189] on span "2. 請以中文繁體字投稿（作者可以簡體字或自己國家的字體以電腦打字方式書寫，但必須轉成中文繁體字投稿）。檔案格式：Word文件；版面設定：直式橫書；正文字體：…" at bounding box center [376, 185] width 282 height 26
copy span "引文"
click at [334, 200] on span "3. 稿件上請勿註記姓名，以利公平審閱。" at bounding box center [292, 203] width 115 height 7
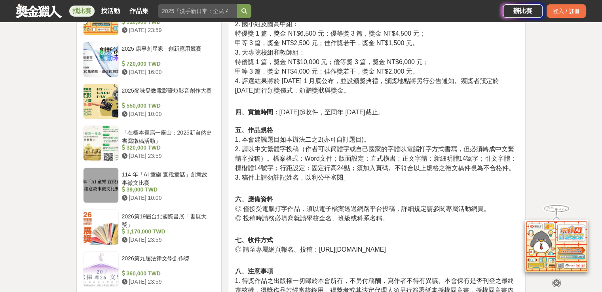
scroll to position [713, 0]
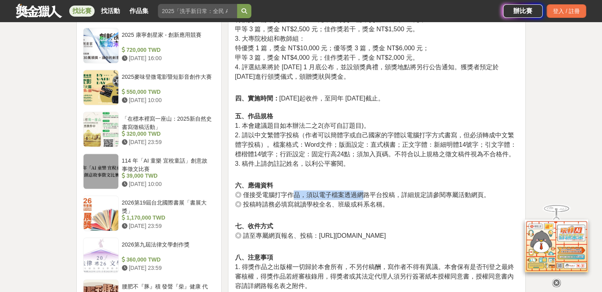
drag, startPoint x: 293, startPoint y: 191, endPoint x: 363, endPoint y: 192, distance: 69.7
click at [363, 192] on span "◎ 僅接受電腦打字作品，須以電子檔案透過網路平台投稿，詳細規定請參閱專屬活動網頁。" at bounding box center [362, 195] width 255 height 7
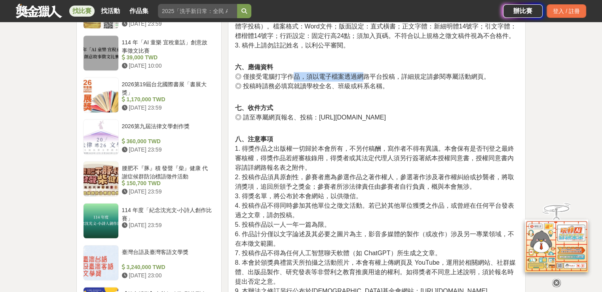
scroll to position [832, 0]
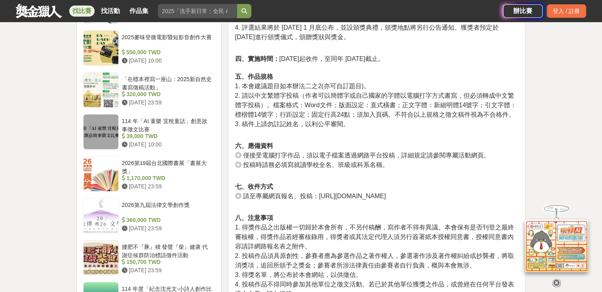
click at [306, 141] on p "六、應備資料 ◎ 僅接受電腦打字作品，須以電子檔案透過網路平台投稿，詳細規定請參閱專屬活動網頁。 ◎ 投稿時請務必填寫就讀學校全名、班級或科系名稱。" at bounding box center [377, 159] width 284 height 37
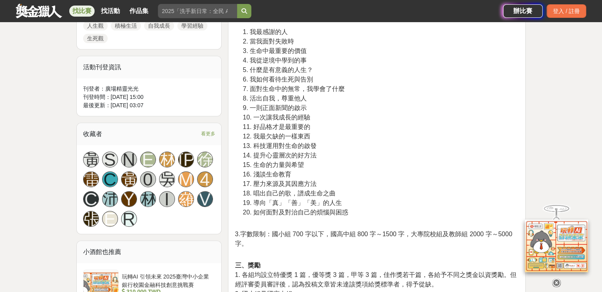
scroll to position [317, 0]
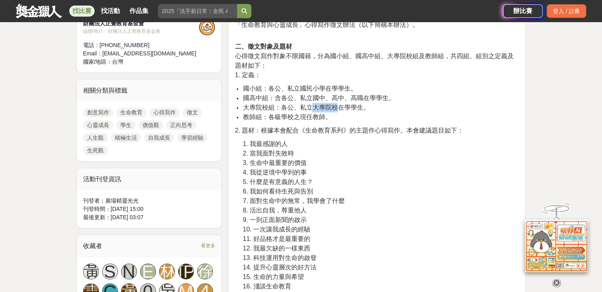
drag, startPoint x: 315, startPoint y: 109, endPoint x: 339, endPoint y: 110, distance: 23.8
click at [339, 110] on span "大專院校組：各公、私立大專院校在學學生。" at bounding box center [306, 107] width 127 height 7
copy span "大專院校"
click at [306, 109] on span "大專院校組：各公、私立大專院校在學學生。" at bounding box center [306, 107] width 127 height 7
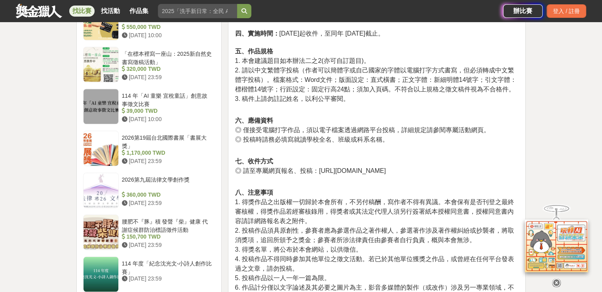
scroll to position [792, 0]
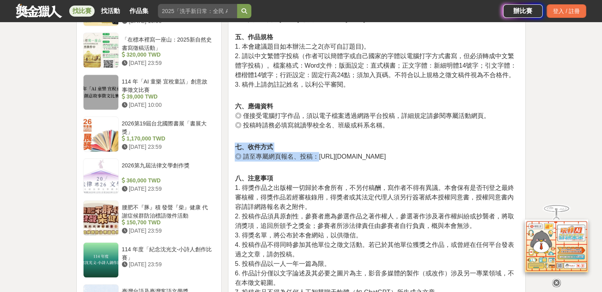
drag, startPoint x: 319, startPoint y: 156, endPoint x: 507, endPoint y: 145, distance: 188.5
click at [506, 145] on p "七、收件方式 ◎ 請至專屬網頁報名、投稿：https://www.teachercamp.enlighten.org.tw/callforessay/" at bounding box center [377, 156] width 284 height 27
click at [499, 160] on p "七、收件方式 ◎ 請至專屬網頁報名、投稿：https://www.teachercamp.enlighten.org.tw/callforessay/" at bounding box center [377, 156] width 284 height 27
click at [459, 164] on p "七、收件方式 ◎ 請至專屬網頁報名、投稿：https://www.teachercamp.enlighten.org.tw/callforessay/" at bounding box center [377, 156] width 284 height 27
drag, startPoint x: 317, startPoint y: 157, endPoint x: 494, endPoint y: 157, distance: 177.4
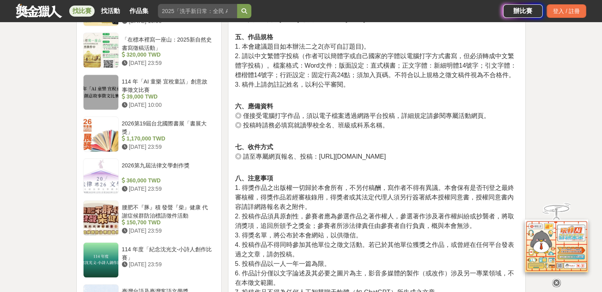
click at [494, 157] on p "七、收件方式 ◎ 請至專屬網頁報名、投稿：https://www.teachercamp.enlighten.org.tw/callforessay/" at bounding box center [377, 156] width 284 height 27
copy span "https://www.teachercamp.enlighten.org.tw/callforessay/"
click at [344, 151] on p "七、收件方式 ◎ 請至專屬網頁報名、投稿：https://www.teachercamp.enlighten.org.tw/callforessay/" at bounding box center [377, 156] width 284 height 27
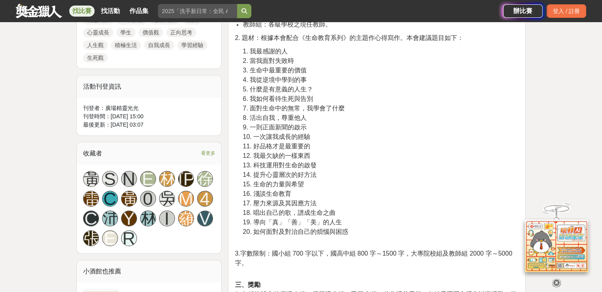
scroll to position [396, 0]
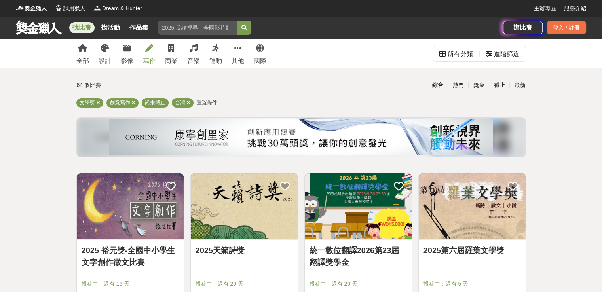
click at [495, 84] on div "截止" at bounding box center [499, 85] width 21 height 14
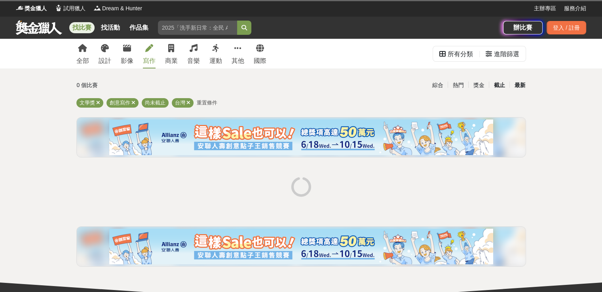
click at [524, 84] on div "最新" at bounding box center [520, 85] width 21 height 14
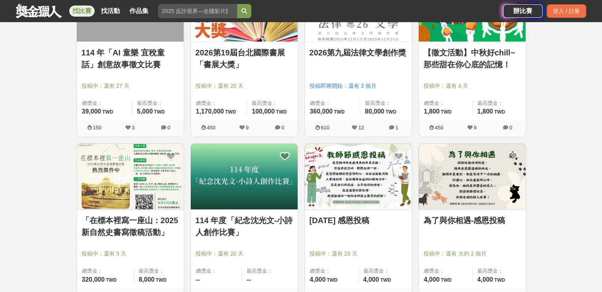
scroll to position [238, 0]
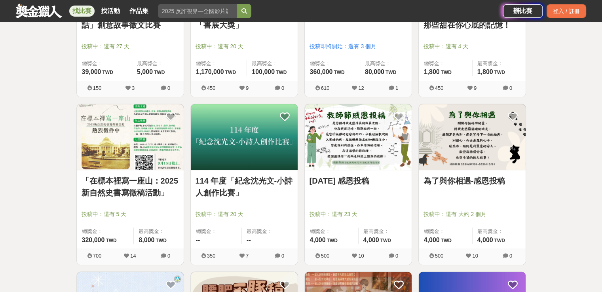
click at [438, 189] on div "為了與你相遇-感恩投稿" at bounding box center [472, 185] width 97 height 21
click at [441, 175] on link "為了與你相遇-感恩投稿" at bounding box center [472, 181] width 97 height 12
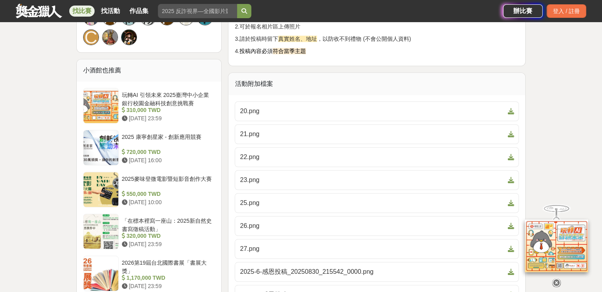
scroll to position [713, 0]
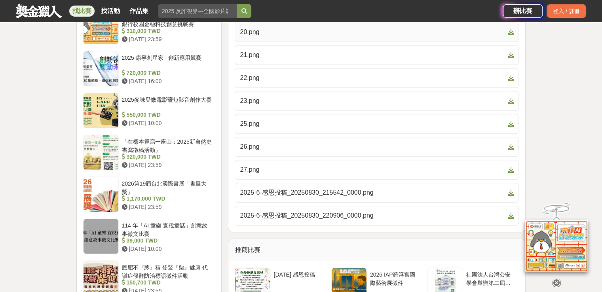
click at [261, 37] on span "20.png" at bounding box center [372, 32] width 265 height 10
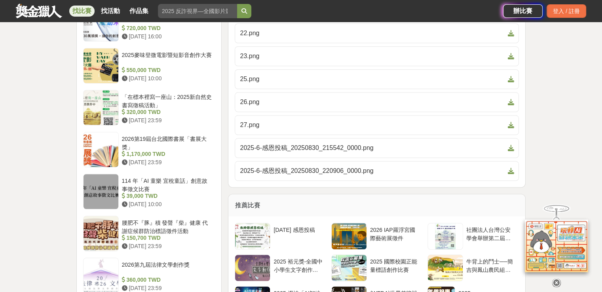
scroll to position [753, 0]
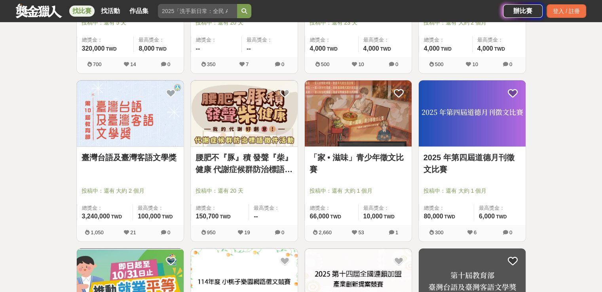
scroll to position [436, 0]
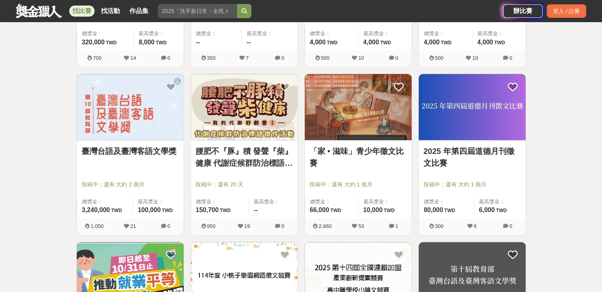
click at [329, 160] on link "「家 • 滋味」青少年徵文比賽" at bounding box center [358, 157] width 97 height 24
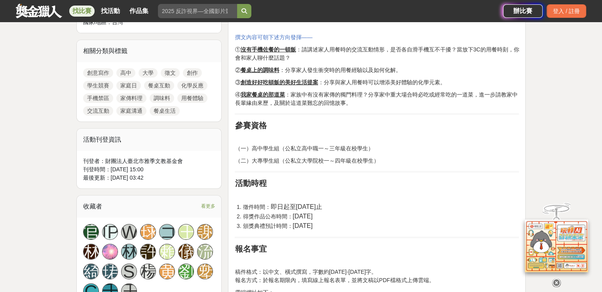
scroll to position [277, 0]
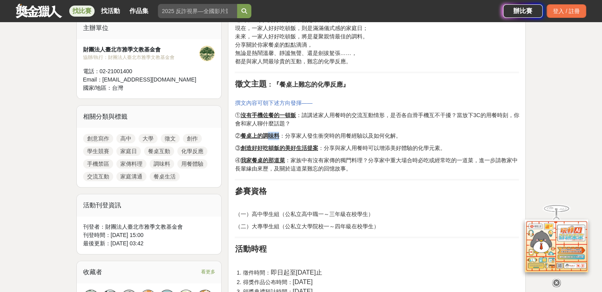
drag, startPoint x: 266, startPoint y: 132, endPoint x: 280, endPoint y: 135, distance: 14.5
click at [280, 135] on span "② 餐桌上的調味料 ：分享家人發生衝突時的用餐經驗以及如何化解。" at bounding box center [318, 136] width 166 height 6
click at [289, 161] on span "④ 我家餐桌的那道菜 ：家族中有沒有家傳的獨門料理？分享家中重大場合時必吃或經常吃的一道菜，進一步請教家中長輩緣由來歷，及關於這道菜難忘的回憶故事。" at bounding box center [376, 164] width 283 height 15
drag, startPoint x: 290, startPoint y: 160, endPoint x: 410, endPoint y: 181, distance: 121.8
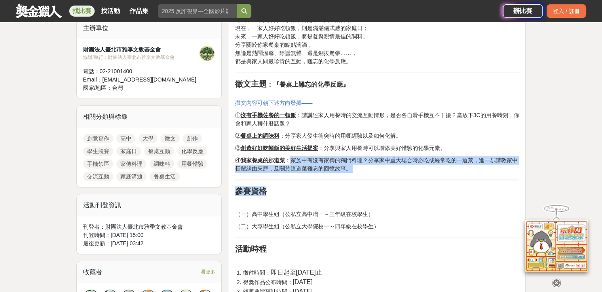
click at [433, 179] on hr at bounding box center [377, 180] width 284 height 2
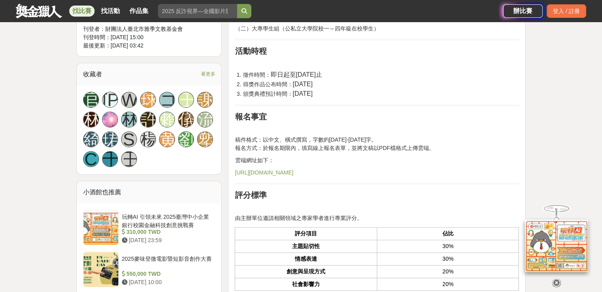
scroll to position [436, 0]
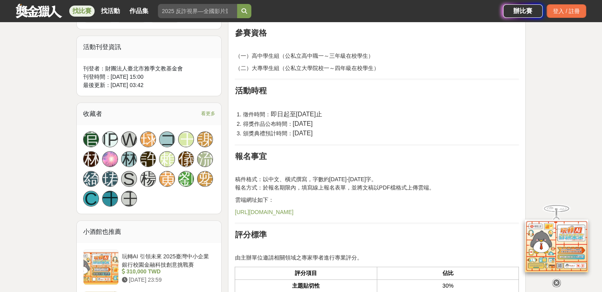
click at [292, 211] on link "https://forms.gle/62vDPGqeYGWcxZsD6" at bounding box center [264, 212] width 59 height 6
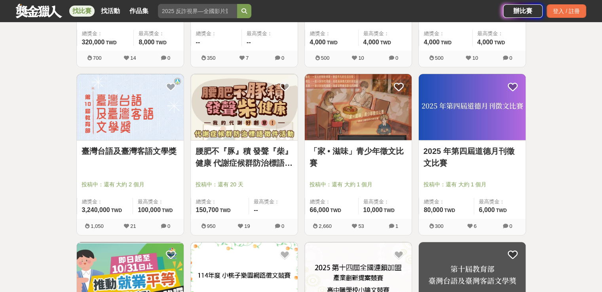
click at [339, 127] on img at bounding box center [358, 107] width 107 height 66
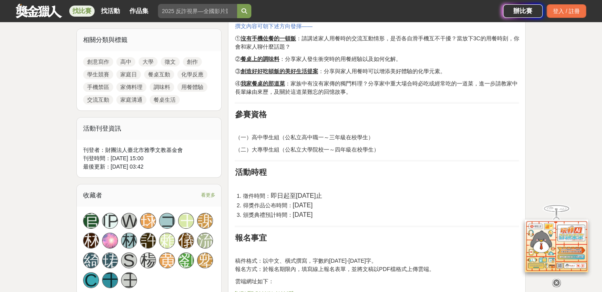
scroll to position [356, 0]
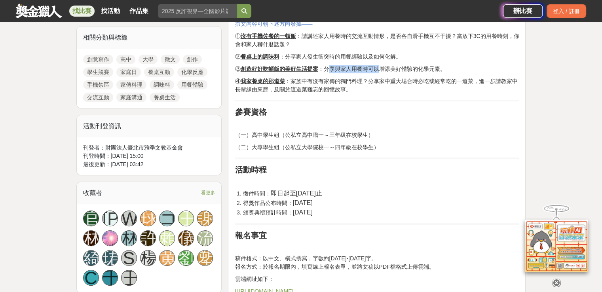
drag, startPoint x: 330, startPoint y: 68, endPoint x: 379, endPoint y: 68, distance: 48.3
click at [379, 68] on span "③ 創造好好吃頓飯的美好生活提案 ：分享與家人用餐時可以增添美好體驗的化學元素。" at bounding box center [340, 69] width 211 height 6
click at [360, 113] on h2 "參賽資格" at bounding box center [377, 112] width 284 height 10
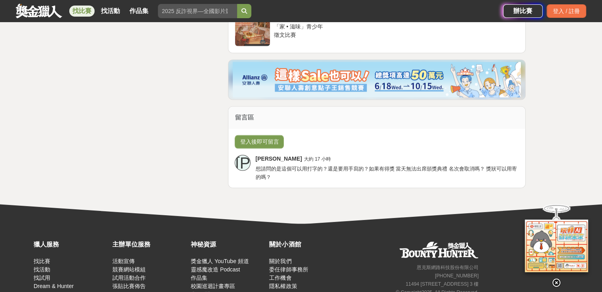
scroll to position [1307, 0]
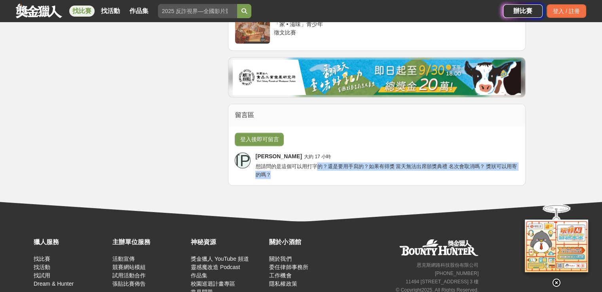
drag, startPoint x: 315, startPoint y: 166, endPoint x: 396, endPoint y: 173, distance: 81.1
click at [396, 173] on div "李季穎 大約 17 小時 想請問的是這個可以用打字的？還是要用手寫的？如果有得獎 當天無法出席頒獎典禮 名次會取消嗎？ 獎狀可以用寄的嗎？" at bounding box center [387, 165] width 264 height 27
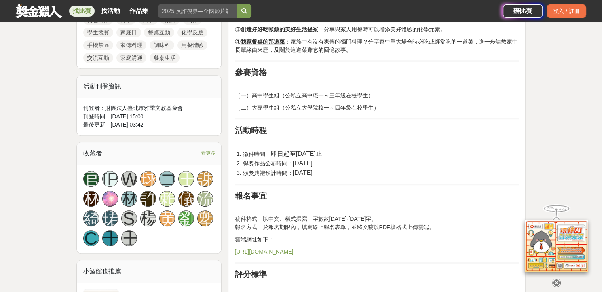
scroll to position [475, 0]
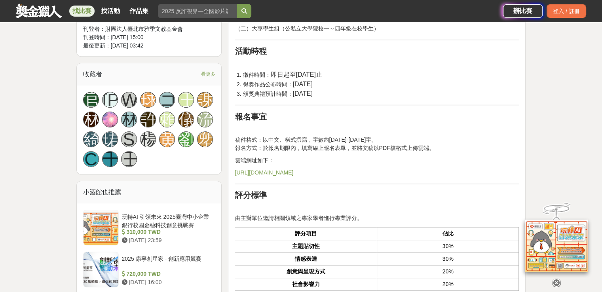
click at [293, 170] on link "https://forms.gle/62vDPGqeYGWcxZsD6" at bounding box center [264, 173] width 59 height 6
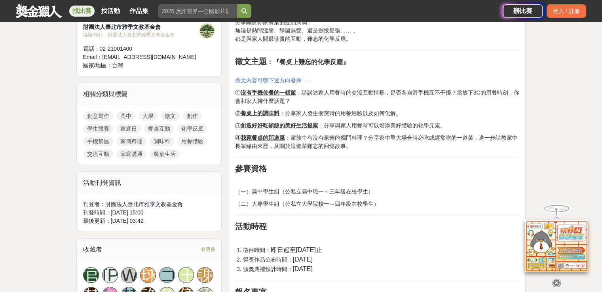
scroll to position [238, 0]
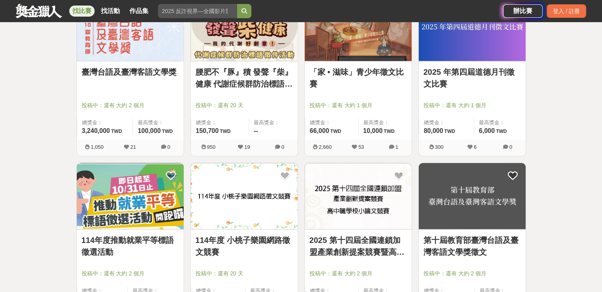
scroll to position [555, 0]
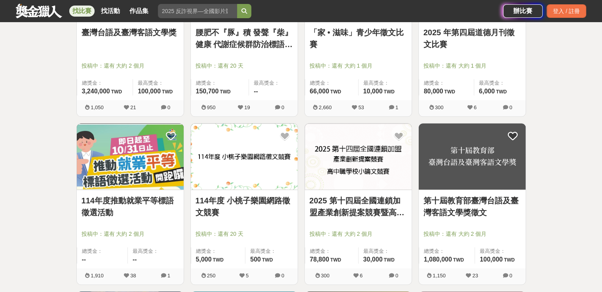
click at [267, 200] on link "114年度 小桃子樂園網路徵文競賽" at bounding box center [244, 207] width 97 height 24
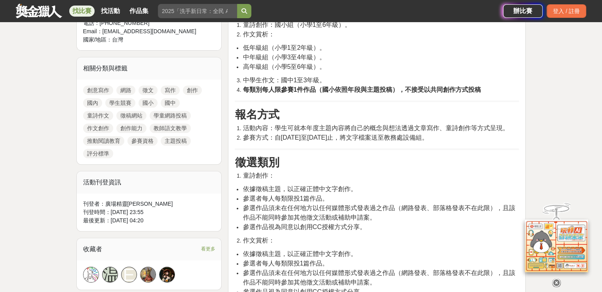
scroll to position [277, 0]
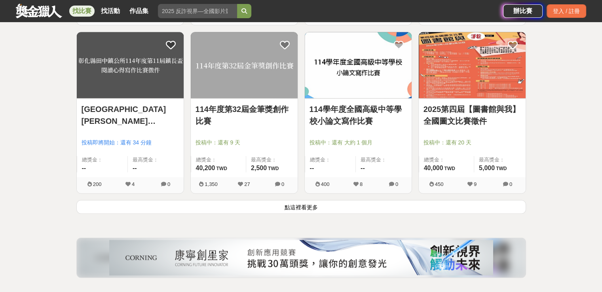
scroll to position [990, 0]
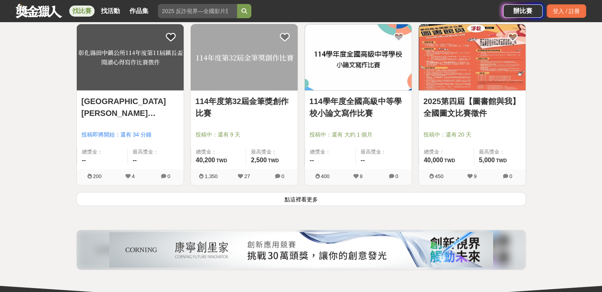
click at [189, 198] on button "點這裡看更多" at bounding box center [301, 199] width 450 height 14
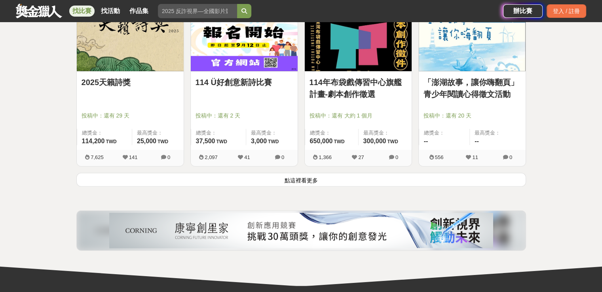
scroll to position [2060, 0]
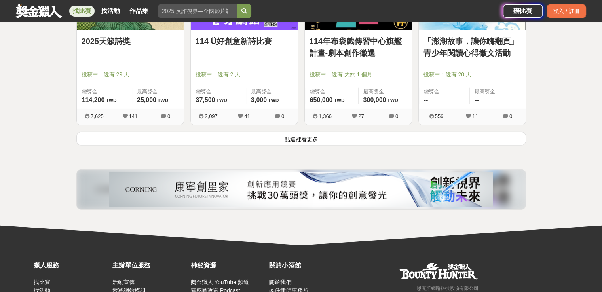
click at [187, 138] on button "點這裡看更多" at bounding box center [301, 139] width 450 height 14
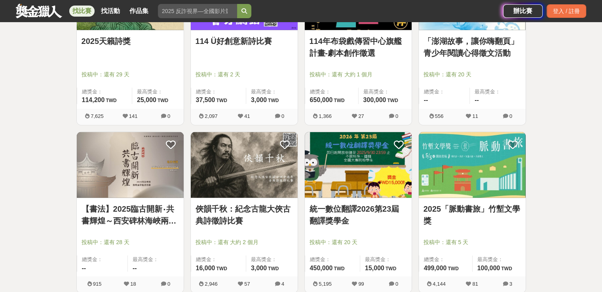
scroll to position [2139, 0]
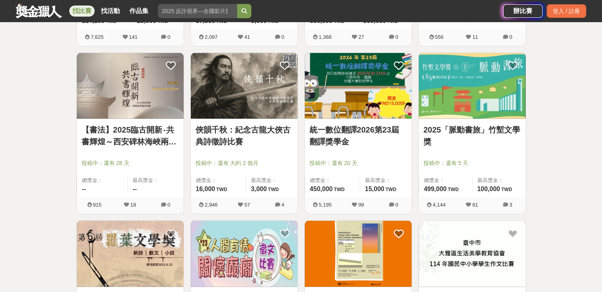
click at [217, 111] on img at bounding box center [244, 86] width 107 height 66
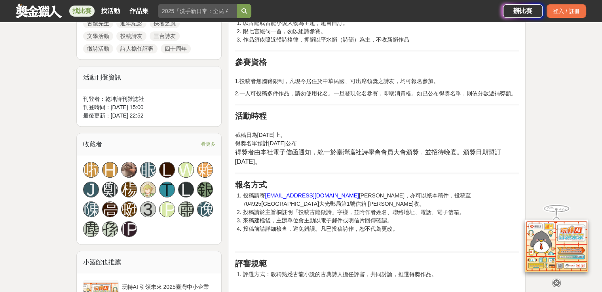
scroll to position [436, 0]
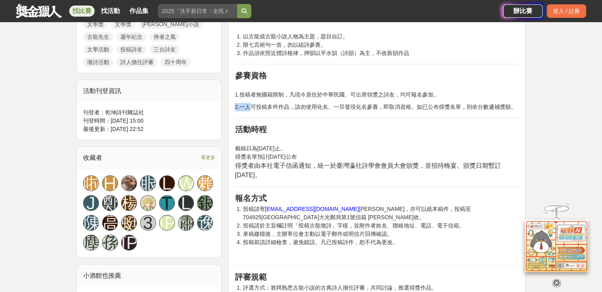
drag, startPoint x: 249, startPoint y: 108, endPoint x: 318, endPoint y: 114, distance: 70.0
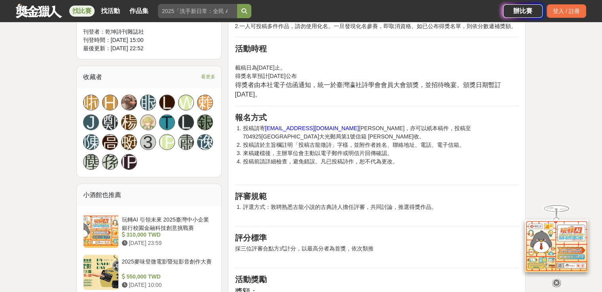
scroll to position [555, 0]
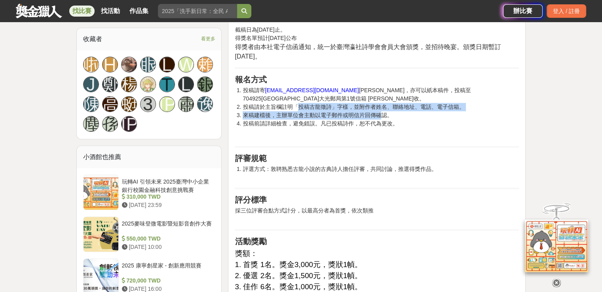
drag, startPoint x: 296, startPoint y: 110, endPoint x: 380, endPoint y: 119, distance: 84.9
click at [380, 119] on ol "投稿請寄 wdc2015@gm.asia.edu.tw 吳東晟收，亦可以紙本稿件，投稿至704925臺南市大光郵局第1號信箱 吳東晟收。 投稿請於主旨欄註明「…" at bounding box center [377, 107] width 284 height 42
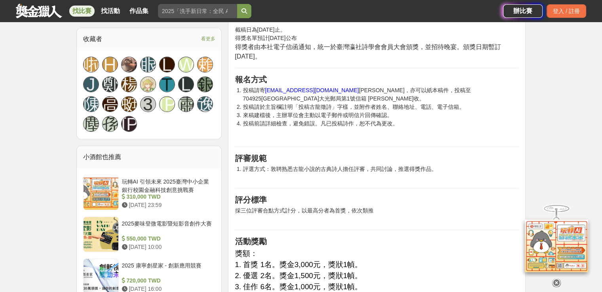
click at [376, 133] on p at bounding box center [377, 136] width 284 height 8
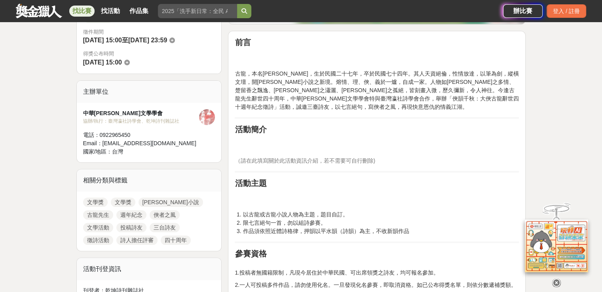
scroll to position [198, 0]
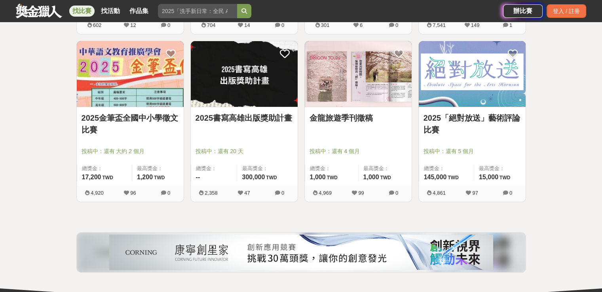
scroll to position [2654, 0]
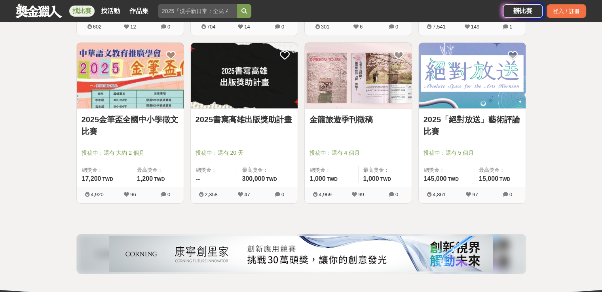
click at [436, 120] on link "2025「絕對放送」藝術評論比賽" at bounding box center [472, 126] width 97 height 24
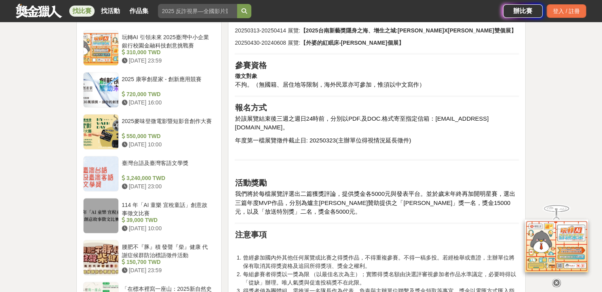
scroll to position [713, 0]
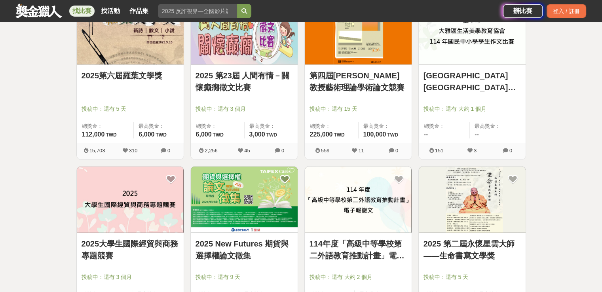
scroll to position [2416, 0]
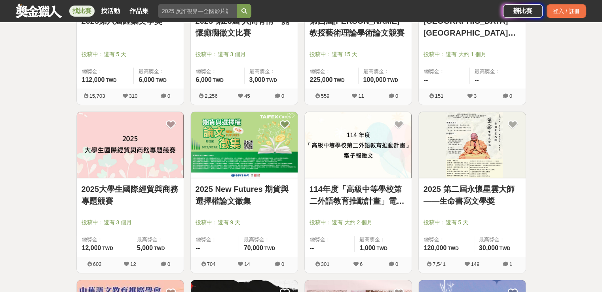
click at [444, 172] on img at bounding box center [472, 145] width 107 height 66
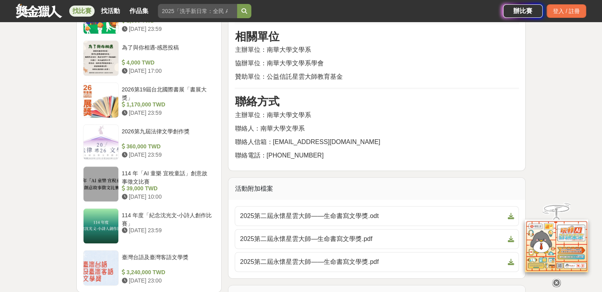
scroll to position [911, 0]
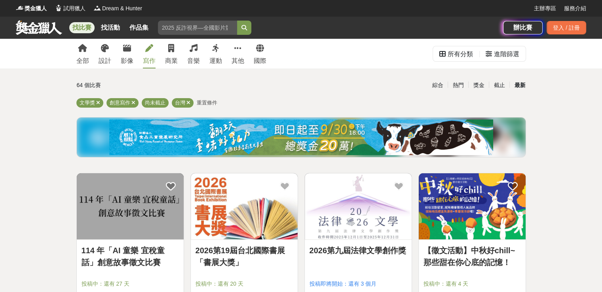
click at [330, 213] on img at bounding box center [358, 206] width 107 height 66
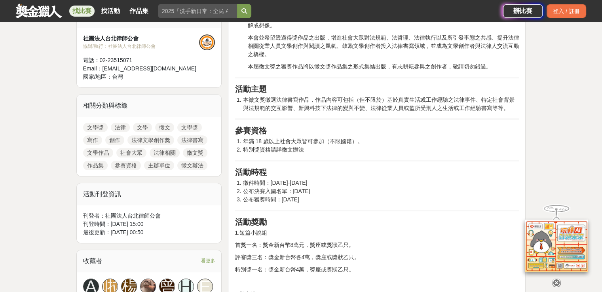
scroll to position [198, 0]
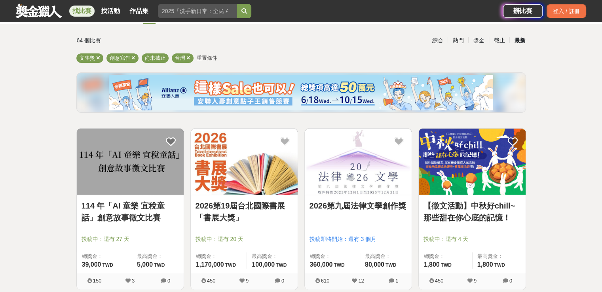
scroll to position [79, 0]
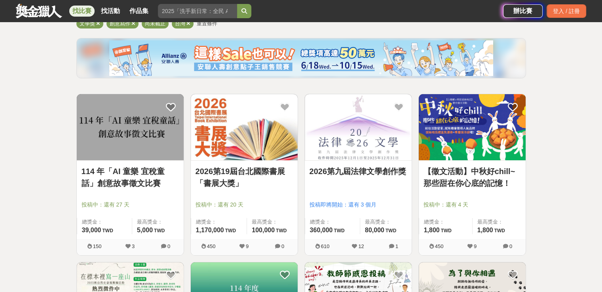
click at [458, 162] on div "【徵文活動】中秋好chill~那些甜在你心底的記憶！ 投稿中：還有 4 天 總獎金： 1,800 1,800 TWD 最高獎金： 1,800 TWD" at bounding box center [472, 200] width 107 height 78
click at [460, 170] on link "【徵文活動】中秋好chill~那些甜在你心底的記憶！" at bounding box center [472, 178] width 97 height 24
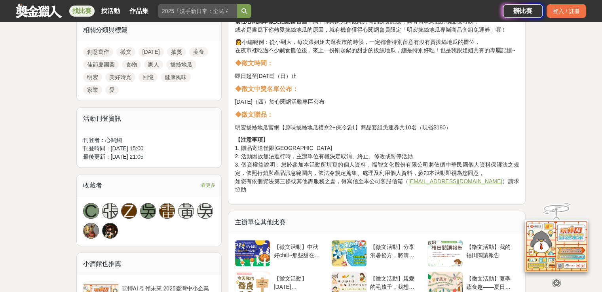
scroll to position [317, 0]
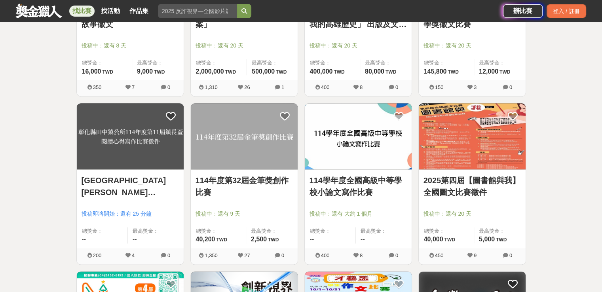
scroll to position [871, 0]
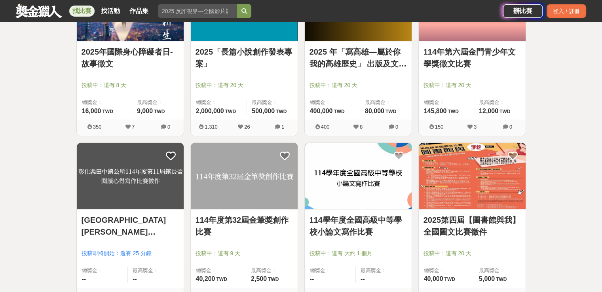
click at [259, 182] on img at bounding box center [244, 176] width 107 height 66
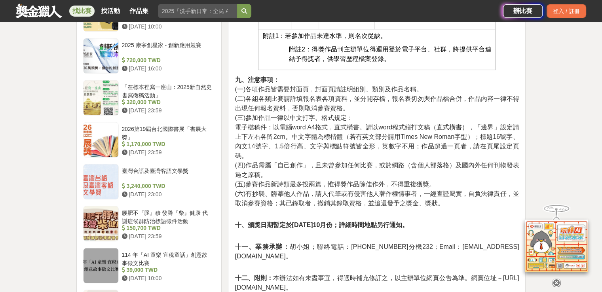
scroll to position [753, 0]
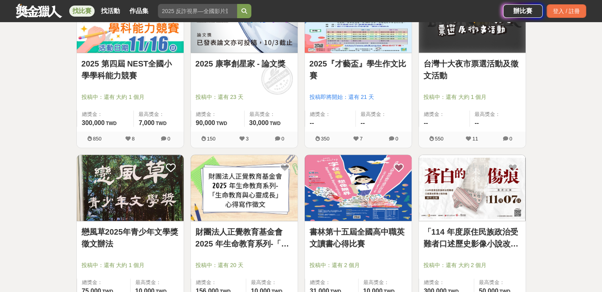
scroll to position [1117, 0]
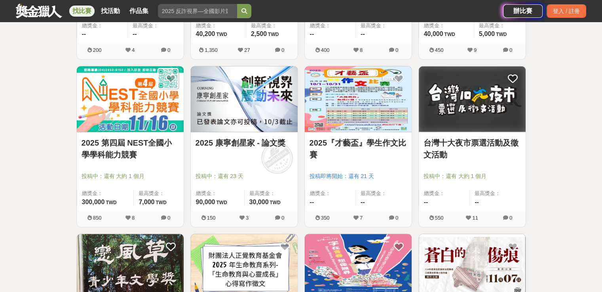
click at [359, 78] on img at bounding box center [358, 99] width 107 height 66
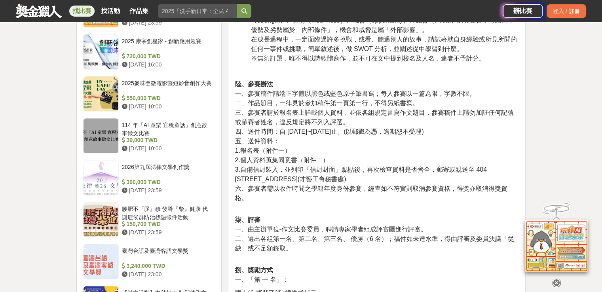
scroll to position [713, 0]
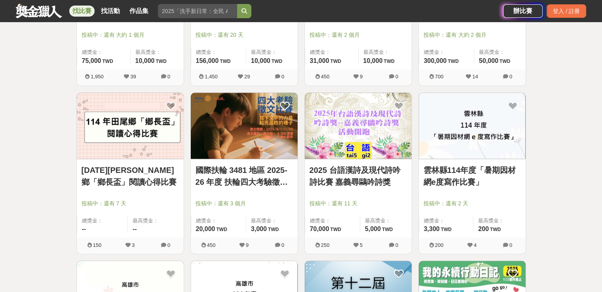
scroll to position [1473, 0]
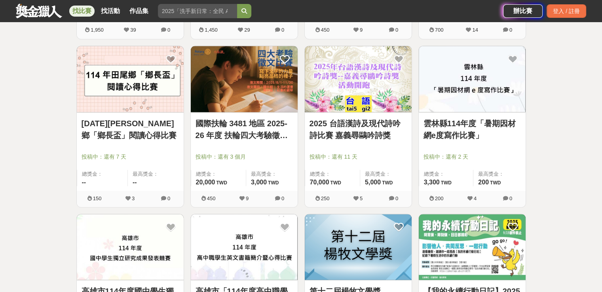
click at [222, 115] on div "國際扶輪 3481 地區 2025-26 年度 扶輪四大考驗徵文比賽 投稿中：還有 3 個月 總獎金： 20,000 20,000 TWD 最高獎金： 3,0…" at bounding box center [244, 151] width 107 height 78
click at [223, 120] on link "國際扶輪 3481 地區 2025-26 年度 扶輪四大考驗徵文比賽" at bounding box center [244, 129] width 97 height 24
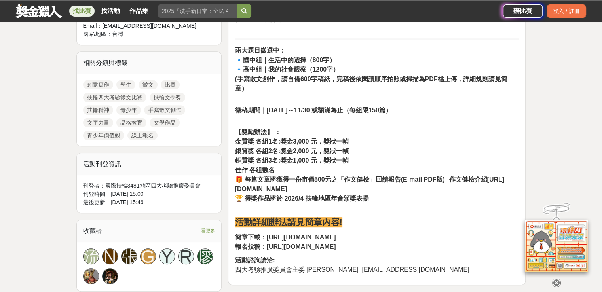
scroll to position [356, 0]
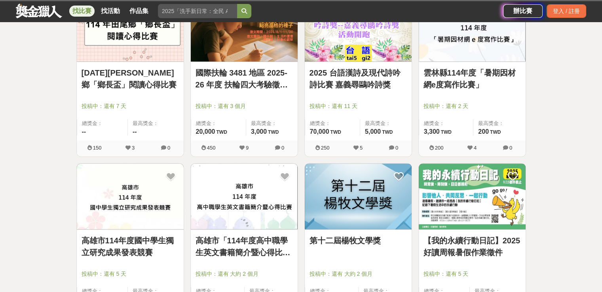
scroll to position [1592, 0]
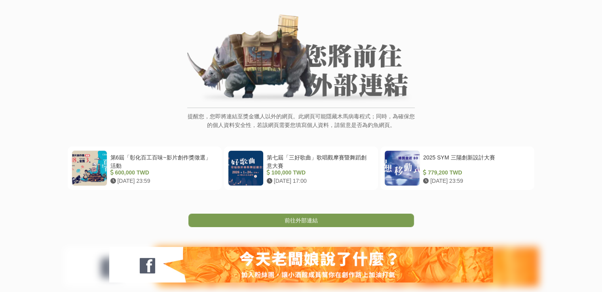
scroll to position [79, 0]
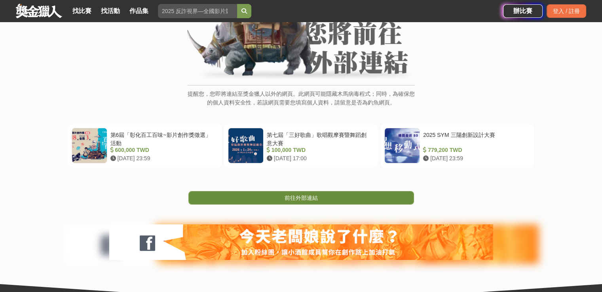
click at [272, 196] on link "前往外部連結" at bounding box center [302, 197] width 226 height 13
